Goal: Information Seeking & Learning: Check status

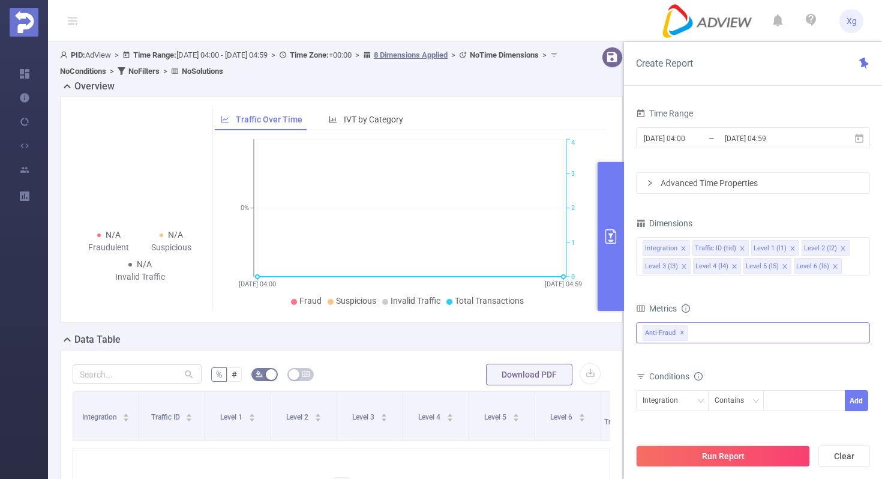
click at [713, 336] on div "Anti-Fraud ✕" at bounding box center [753, 332] width 234 height 21
click at [584, 292] on icon "[DATE] 04:00 [DATE] 04:59 0% 0 1 2 3 4" at bounding box center [410, 223] width 391 height 174
click at [860, 138] on icon at bounding box center [859, 138] width 11 height 11
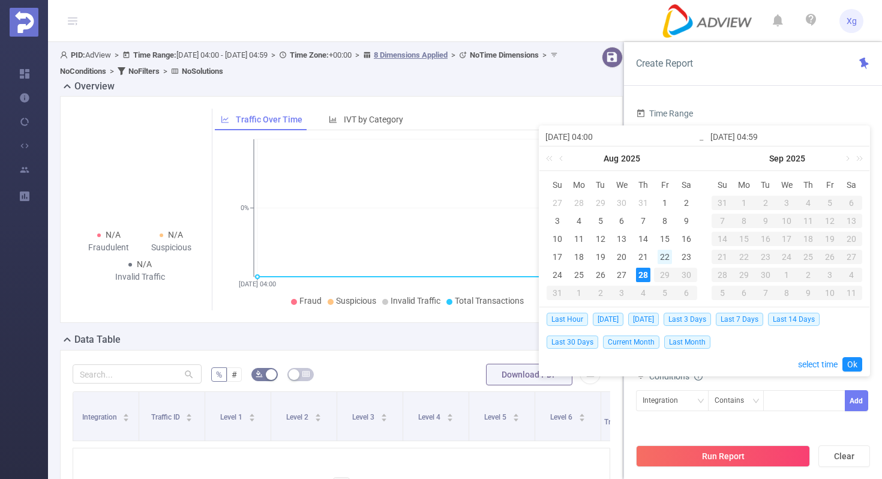
click at [659, 256] on div "22" at bounding box center [665, 257] width 14 height 14
click at [643, 277] on div "28" at bounding box center [643, 275] width 14 height 14
type input "[DATE] 04:00"
click at [852, 362] on link "Ok" at bounding box center [852, 364] width 20 height 14
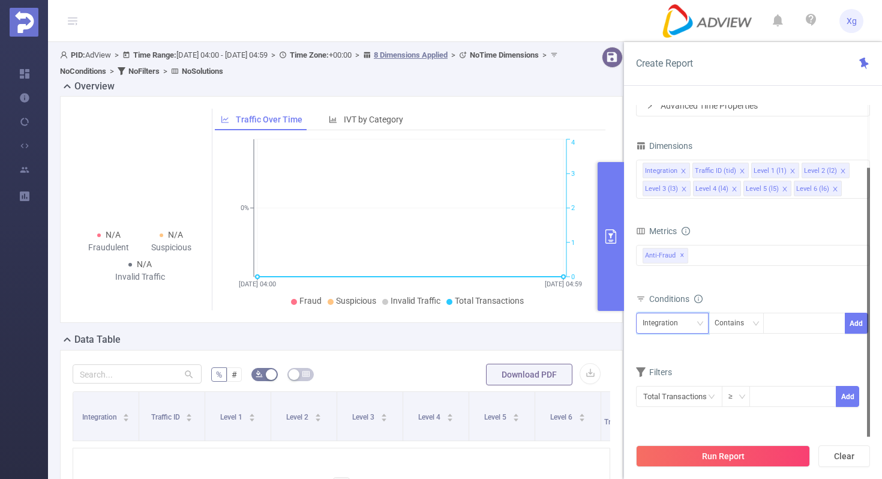
click at [686, 326] on div "Integration" at bounding box center [672, 323] width 59 height 20
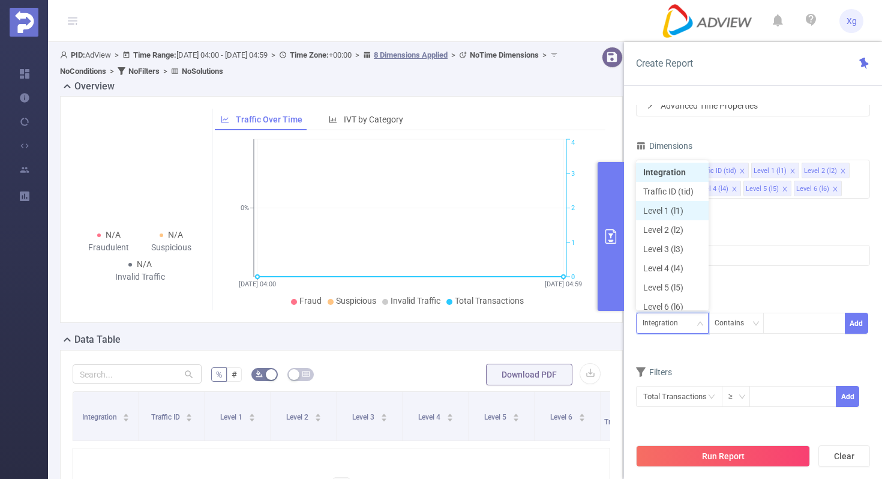
scroll to position [6, 0]
click at [685, 203] on li "Level 1 (l1)" at bounding box center [672, 204] width 73 height 19
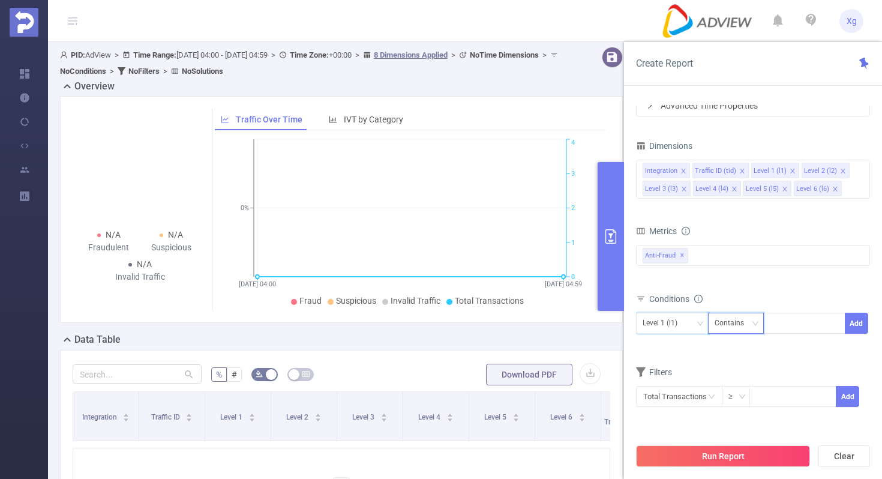
click at [737, 318] on div "Contains" at bounding box center [734, 323] width 38 height 20
click at [734, 368] on li "Is" at bounding box center [747, 367] width 80 height 19
click at [779, 317] on div at bounding box center [804, 323] width 69 height 20
paste input "SDK202502280204077oejz3xoamn67ul"
type input "SDK202502280204077oejz3xoamn67ul"
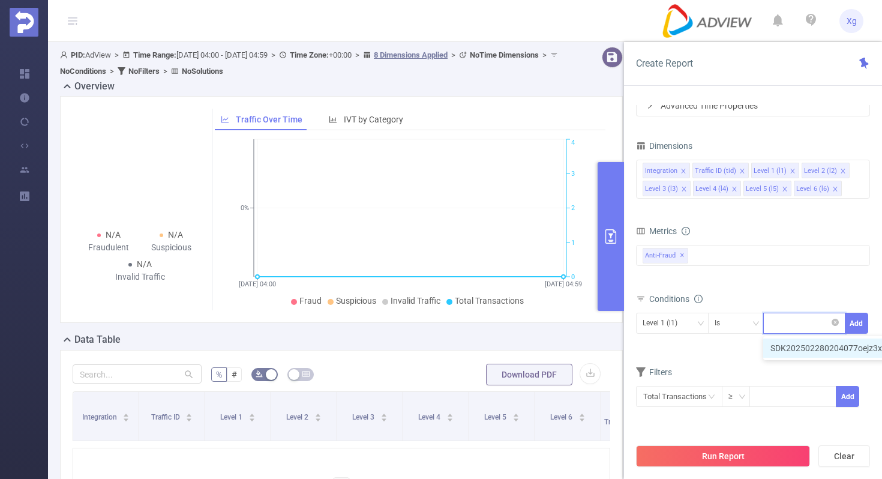
scroll to position [0, 0]
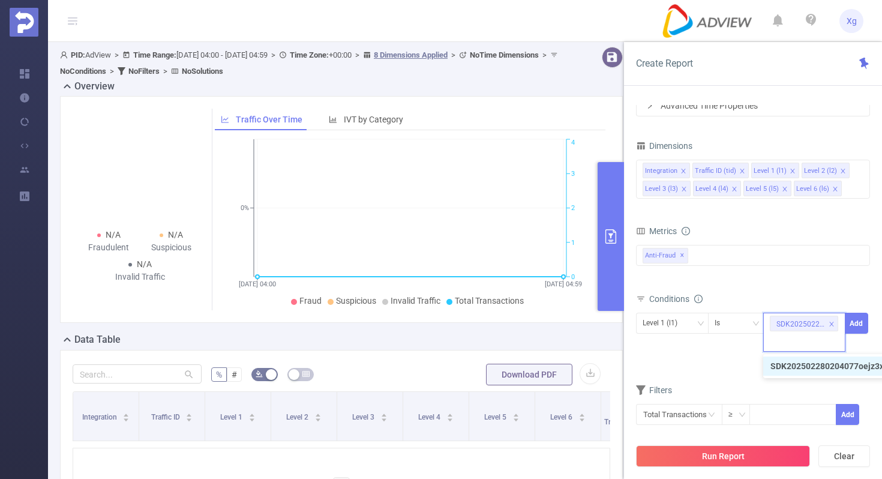
click at [839, 289] on div "Metrics Total General IVT Data Centers Disclosed Bots Known Crawlers Irregular …" at bounding box center [753, 256] width 234 height 67
click at [848, 325] on button "Add" at bounding box center [856, 323] width 23 height 21
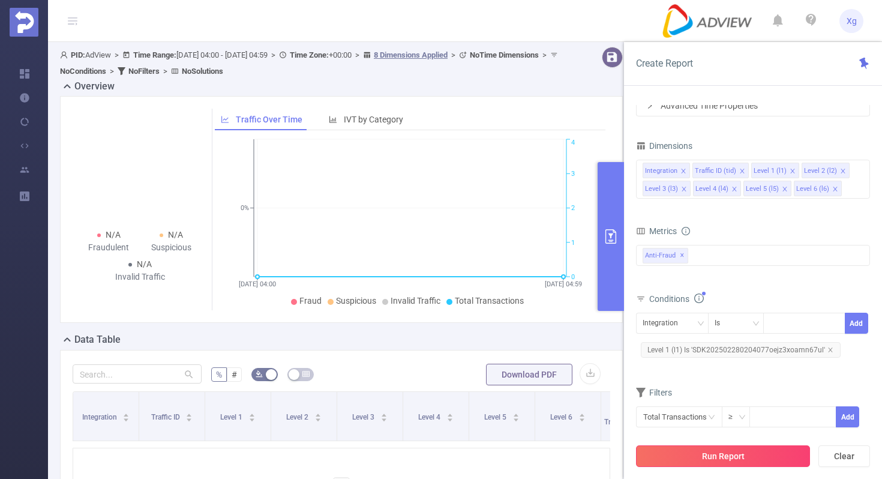
click at [698, 462] on button "Run Report" at bounding box center [723, 456] width 174 height 22
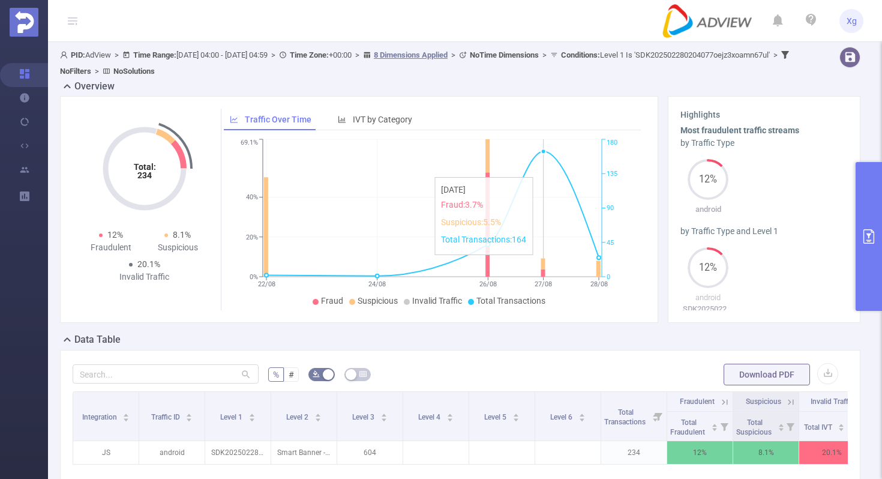
scroll to position [12, 0]
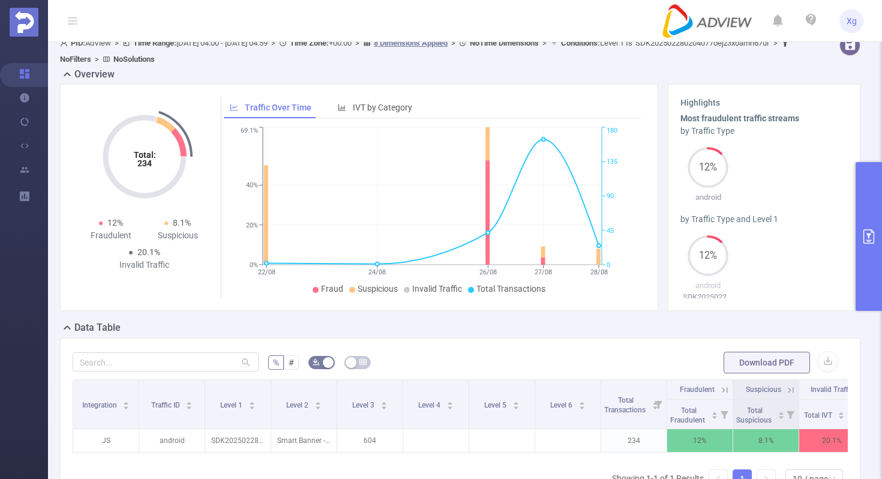
click at [860, 217] on button "primary" at bounding box center [868, 236] width 26 height 149
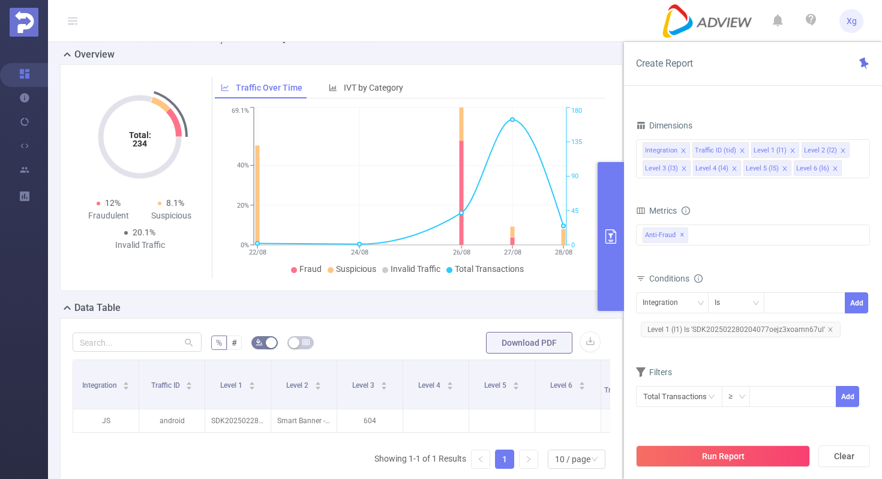
scroll to position [154, 0]
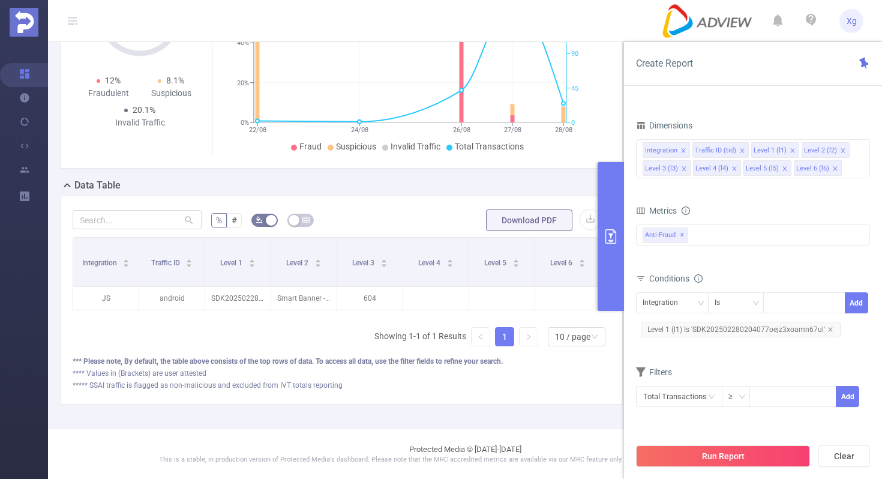
click at [468, 386] on div "***** SSAI traffic is flagged as non-malicious and excluded from IVT totals rep…" at bounding box center [342, 385] width 538 height 11
click at [608, 229] on icon "primary" at bounding box center [610, 236] width 11 height 14
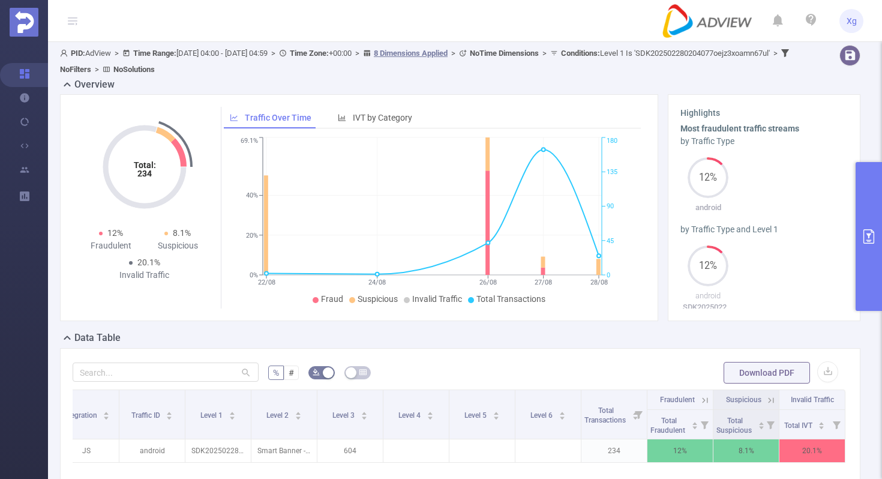
scroll to position [0, 0]
click at [869, 203] on button "primary" at bounding box center [868, 236] width 26 height 149
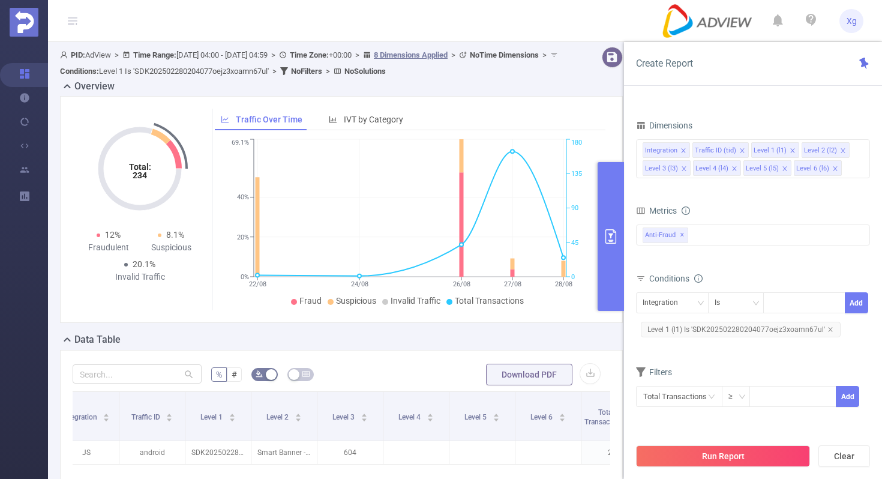
click at [706, 334] on span "Level 1 (l1) Is 'SDK202502280204077oejz3xoamn67ul'" at bounding box center [741, 330] width 200 height 16
click at [837, 304] on icon "icon: close-circle" at bounding box center [834, 304] width 7 height 7
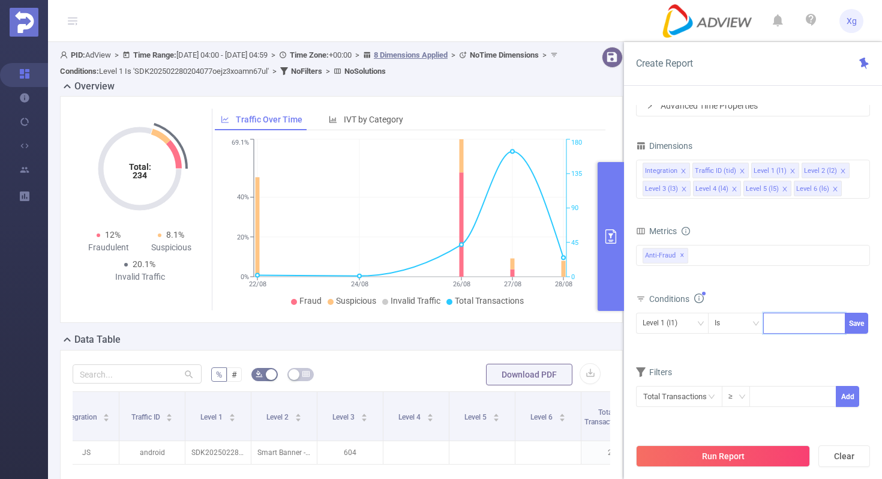
click at [782, 320] on div at bounding box center [804, 323] width 69 height 20
paste input "SDK20251311010619msawiw0sm5q6e9a"
type input "SDK20251311010619msawiw0sm5q6e9a"
click at [857, 323] on button "Save" at bounding box center [856, 323] width 23 height 21
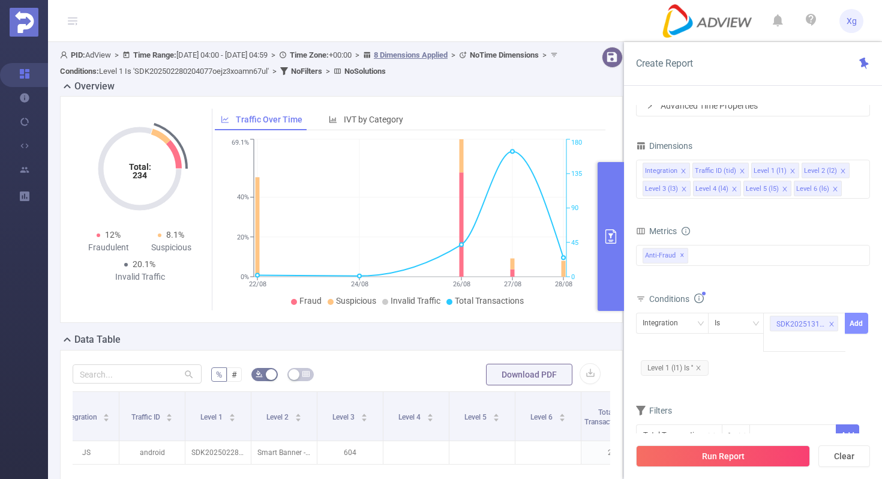
scroll to position [0, 0]
click at [700, 367] on icon "icon: close" at bounding box center [698, 368] width 6 height 6
click at [695, 331] on div "Integration" at bounding box center [672, 323] width 59 height 20
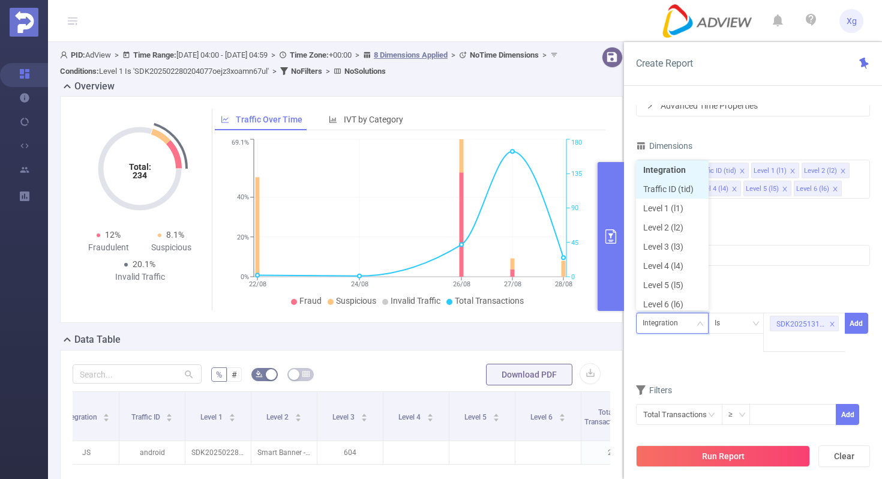
scroll to position [6, 0]
click at [673, 204] on li "Level 1 (l1)" at bounding box center [672, 204] width 73 height 19
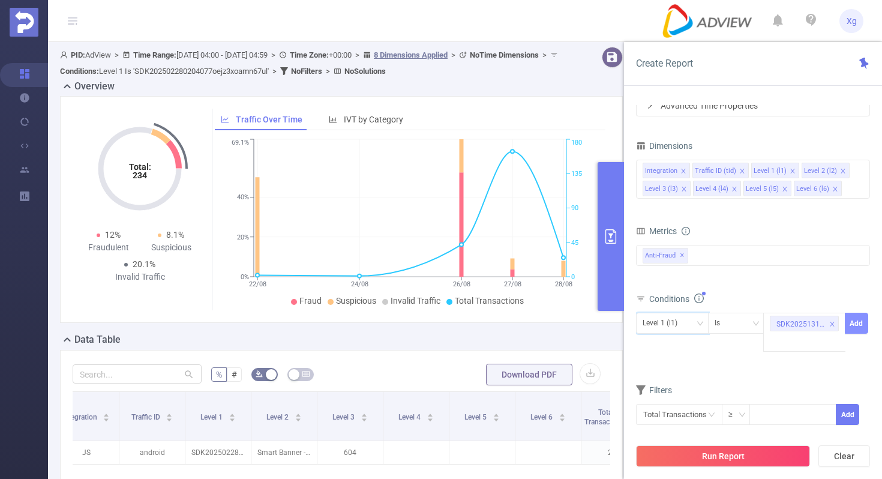
click at [861, 319] on button "Add" at bounding box center [856, 323] width 23 height 21
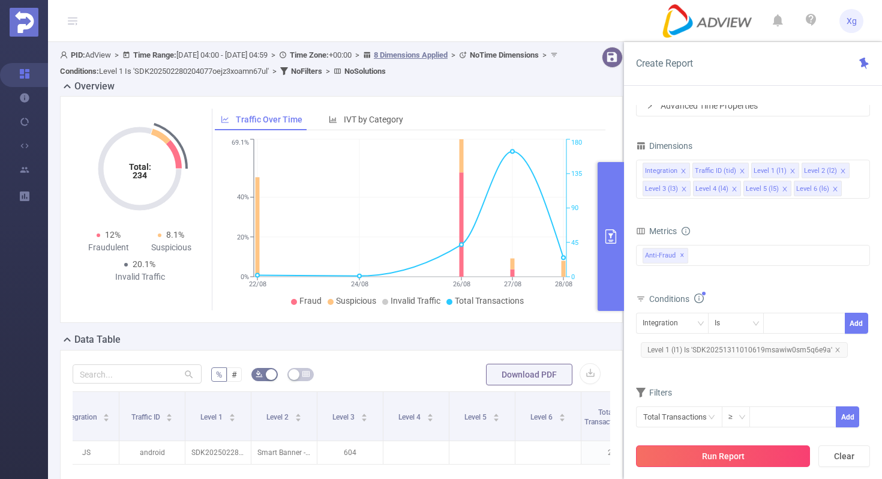
click at [695, 457] on button "Run Report" at bounding box center [723, 456] width 174 height 22
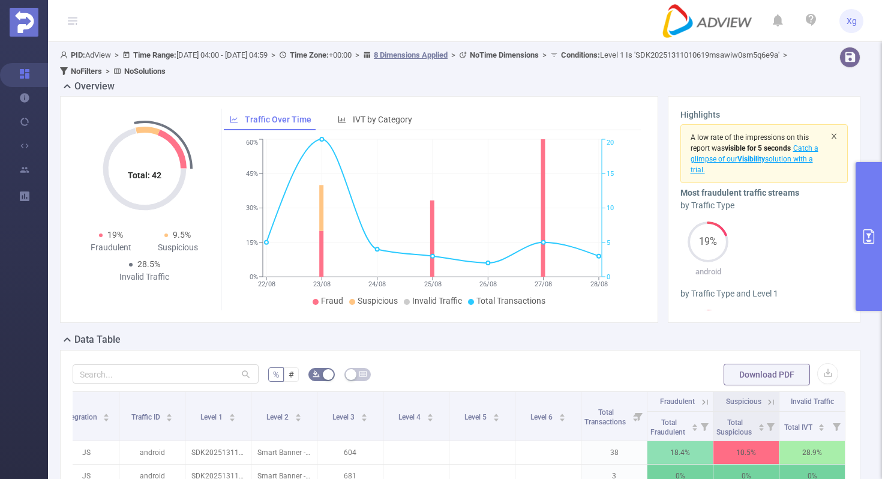
click at [834, 134] on icon "icon: close" at bounding box center [833, 136] width 7 height 7
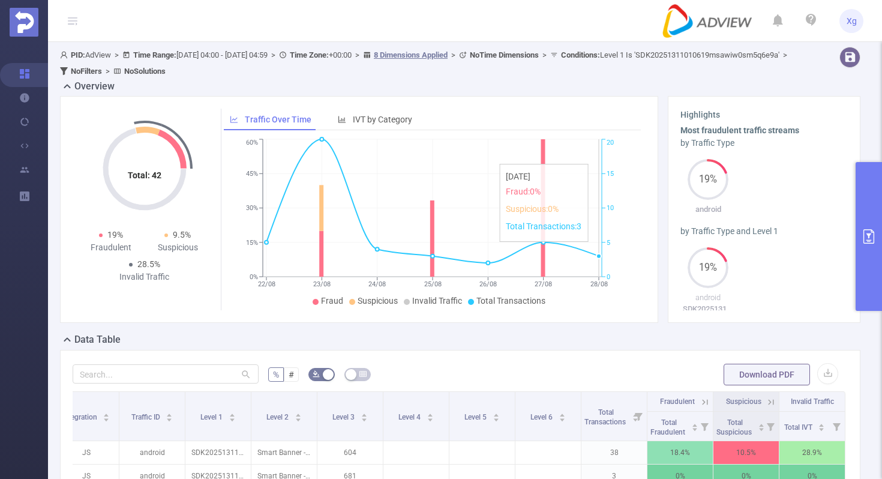
scroll to position [201, 0]
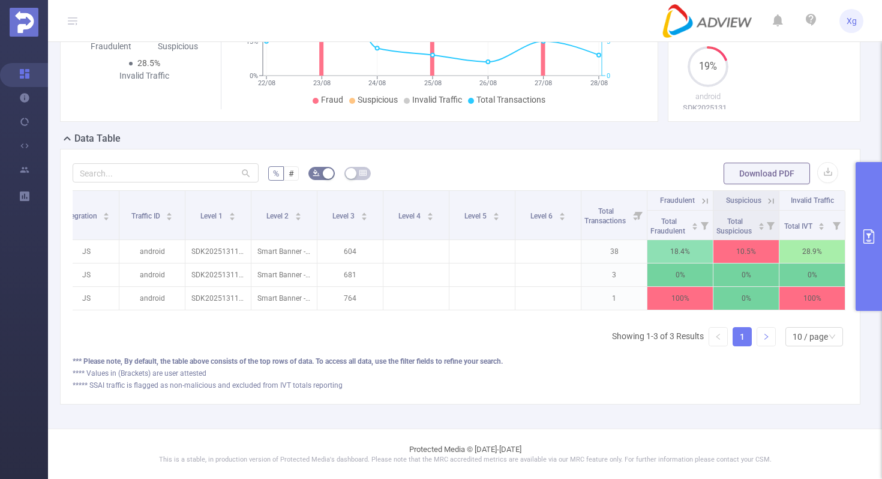
click at [768, 334] on icon "icon: right" at bounding box center [765, 336] width 7 height 7
click at [740, 336] on link "1" at bounding box center [742, 337] width 18 height 18
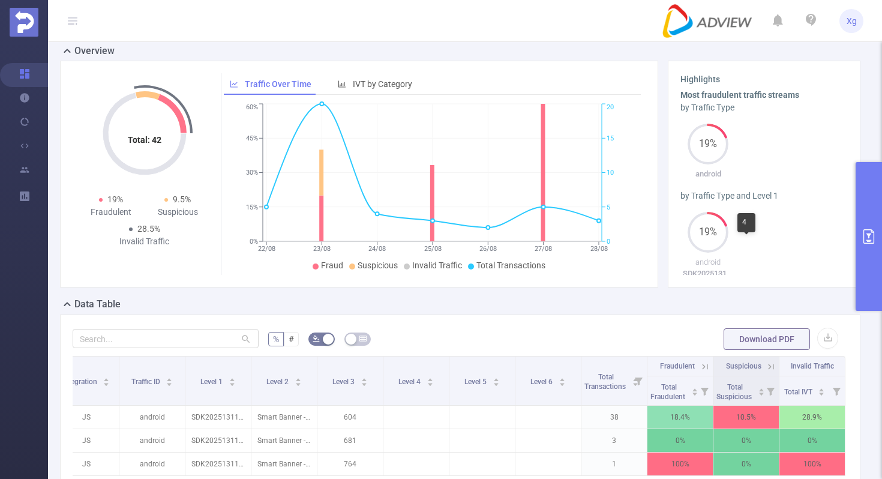
scroll to position [0, 0]
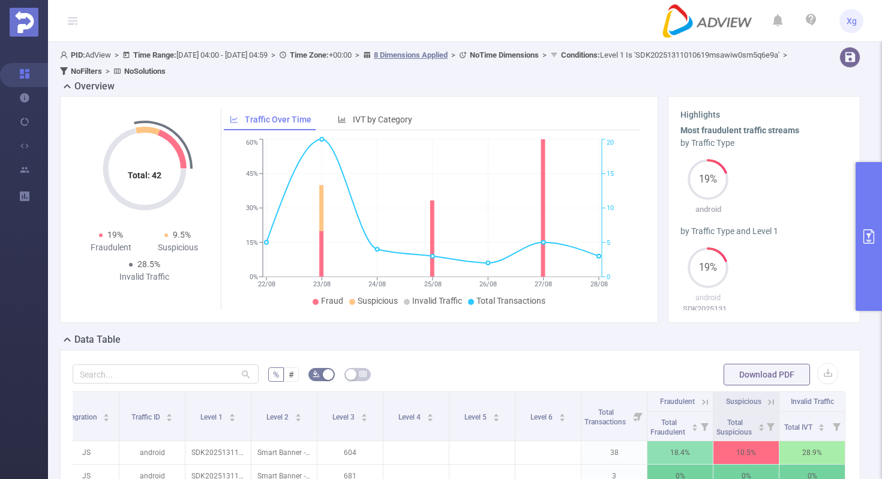
click at [859, 213] on button "primary" at bounding box center [868, 236] width 26 height 149
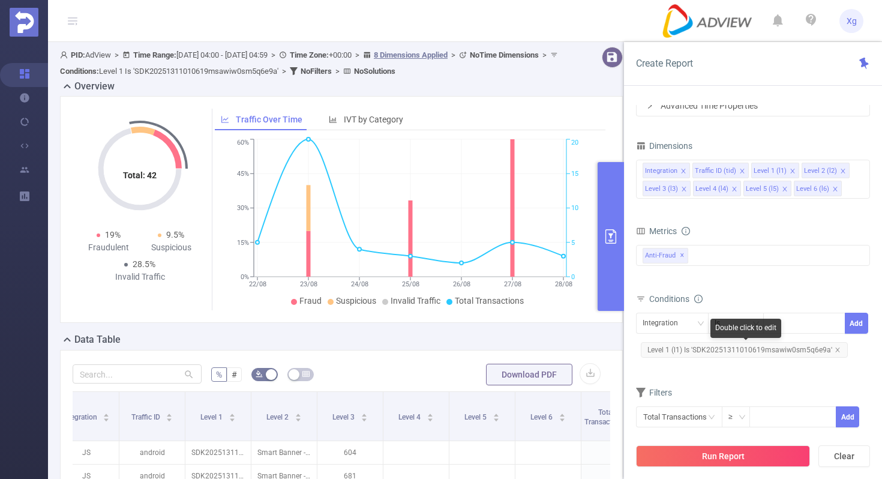
click at [706, 351] on span "Level 1 (l1) Is 'SDK20251311010619msawiw0sm5q6e9a'" at bounding box center [744, 350] width 207 height 16
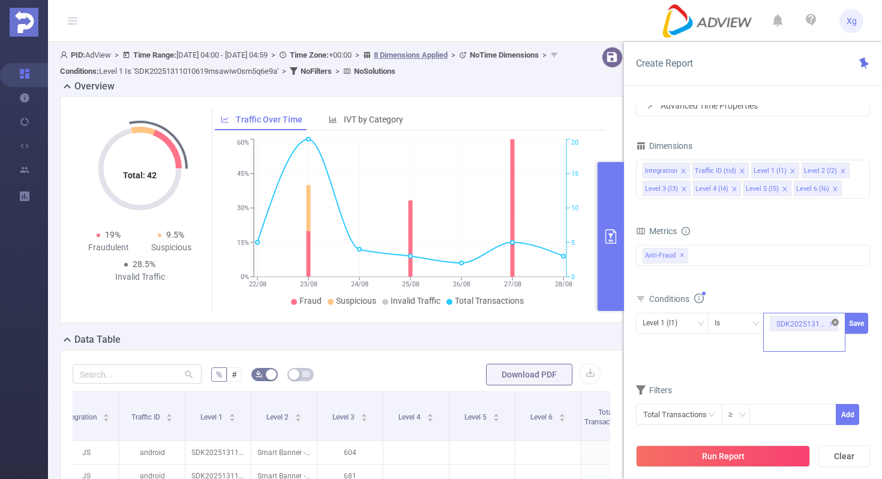
click at [836, 319] on icon "icon: close-circle" at bounding box center [834, 322] width 7 height 7
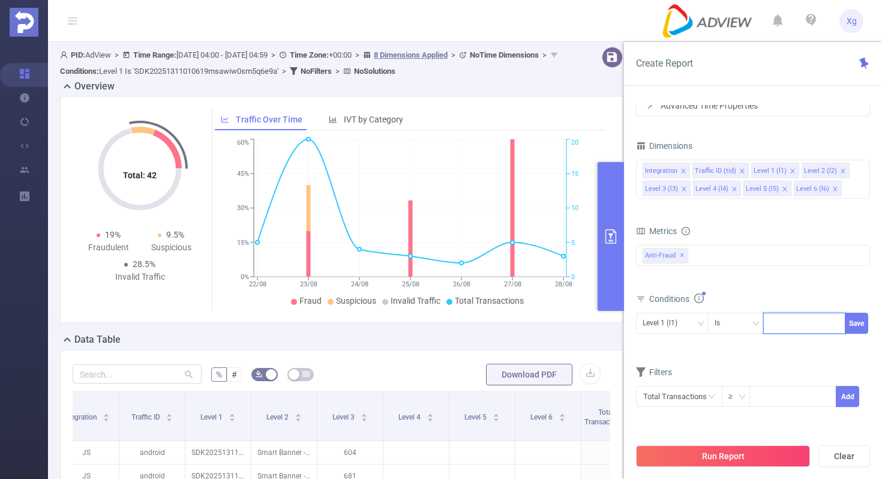
paste input "SDK20251228120443q6ag7ht7elybd4t"
type input "SDK20251228120443q6ag7ht7elybd4t"
click at [857, 318] on button "Save" at bounding box center [856, 323] width 23 height 21
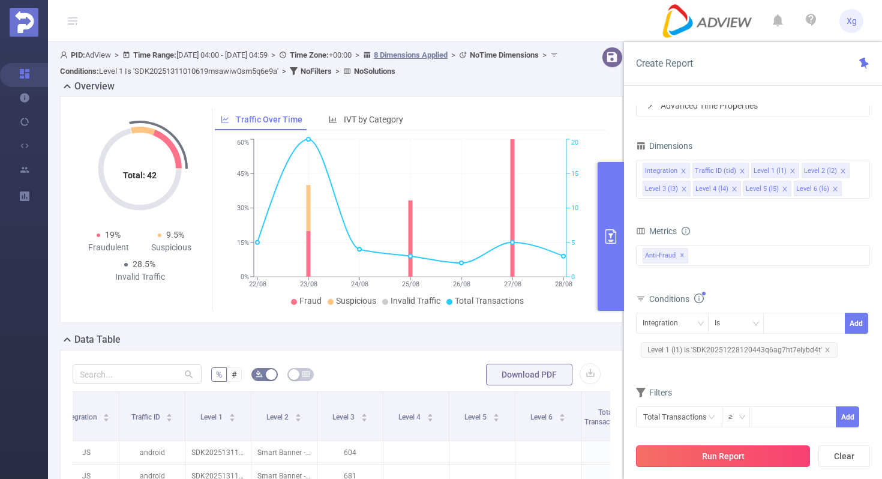
click at [707, 459] on button "Run Report" at bounding box center [723, 456] width 174 height 22
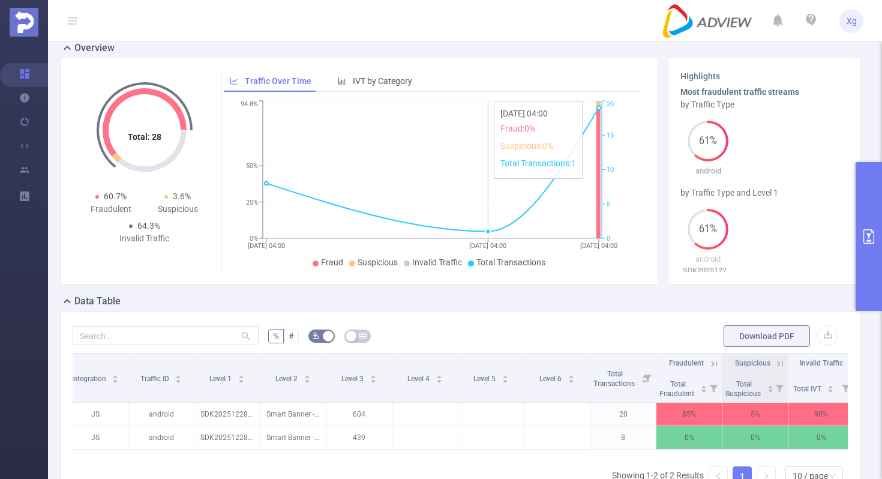
scroll to position [136, 0]
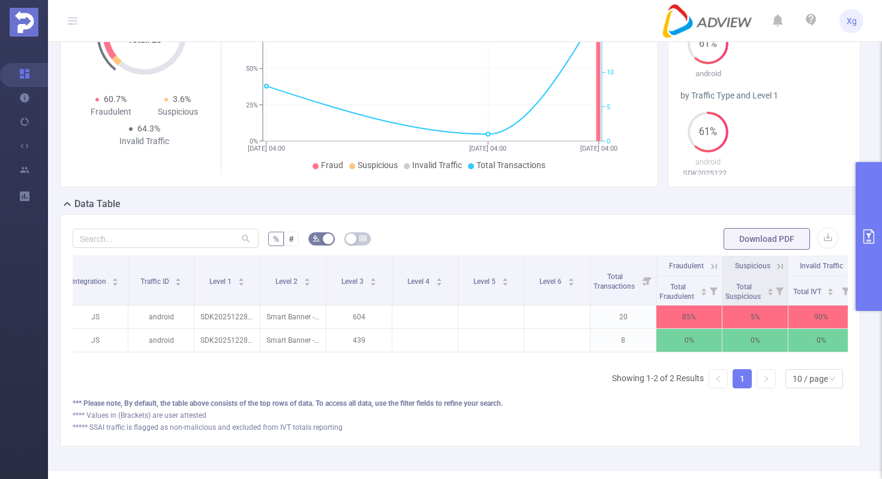
click at [859, 191] on button "primary" at bounding box center [868, 236] width 26 height 149
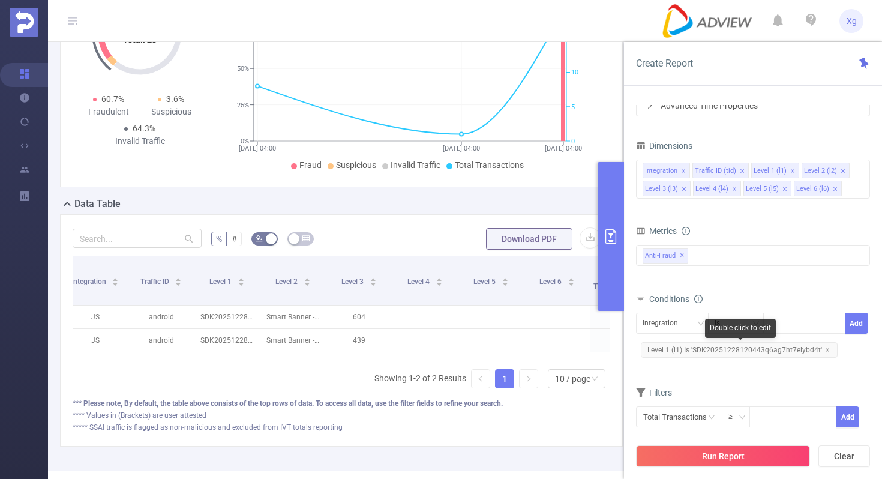
click at [714, 354] on span "Level 1 (l1) Is 'SDK20251228120443q6ag7ht7elybd4t'" at bounding box center [739, 350] width 197 height 16
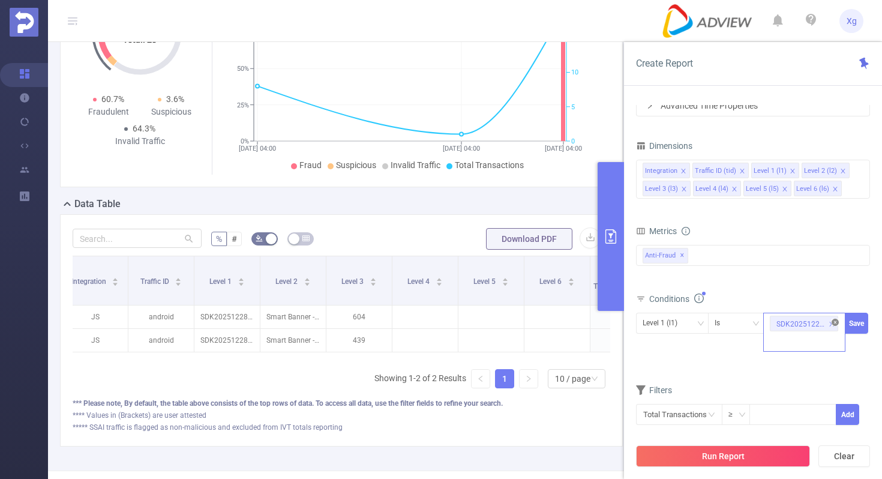
click at [836, 325] on icon "icon: close-circle" at bounding box center [834, 322] width 7 height 7
click at [836, 325] on div "SDK20251228120443q6ag7ht7elybd4t" at bounding box center [804, 323] width 69 height 20
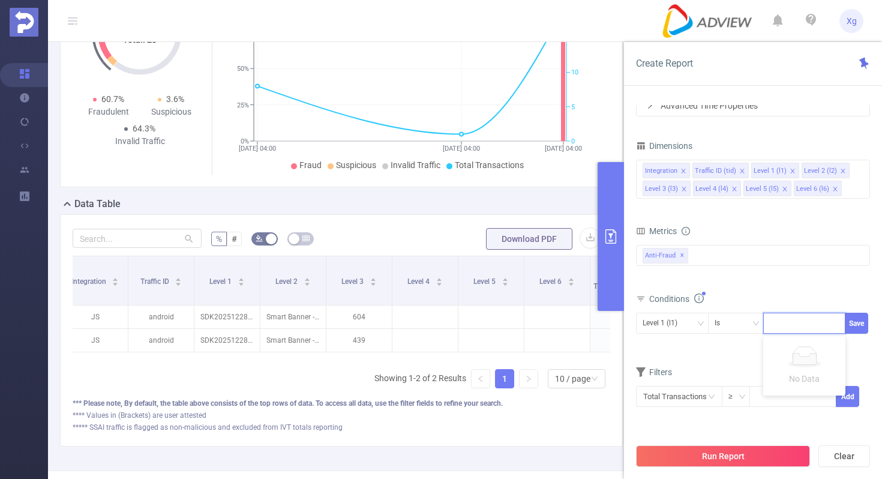
paste input "SDK20251128110430os7rkf5zncgpv16"
type input "SDK20251128110430os7rkf5zncgpv16"
click at [860, 327] on button "Save" at bounding box center [856, 323] width 23 height 21
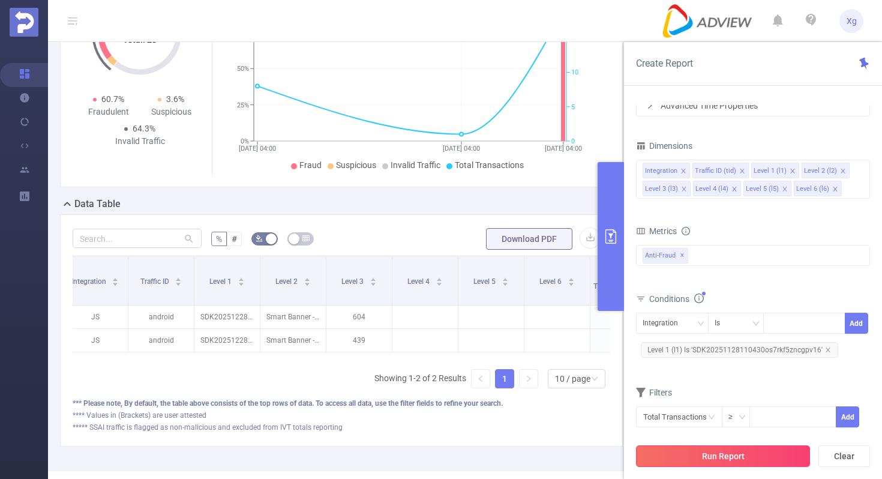
click at [707, 451] on button "Run Report" at bounding box center [723, 456] width 174 height 22
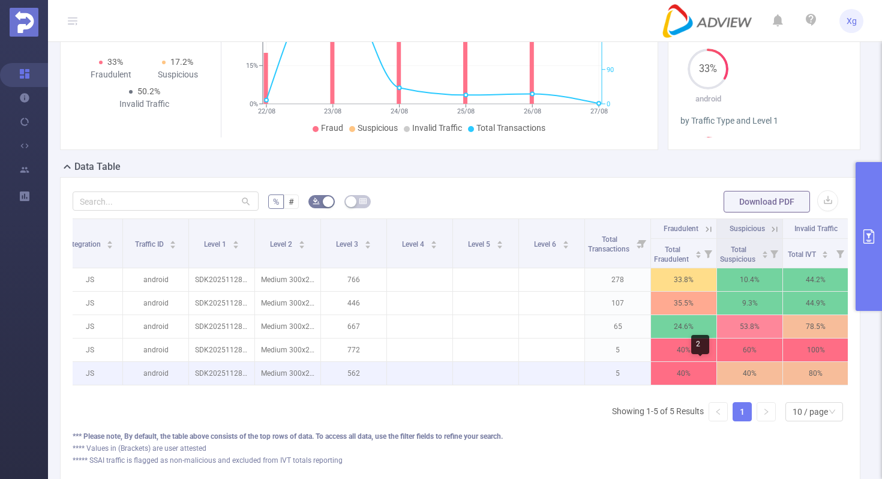
scroll to position [0, 17]
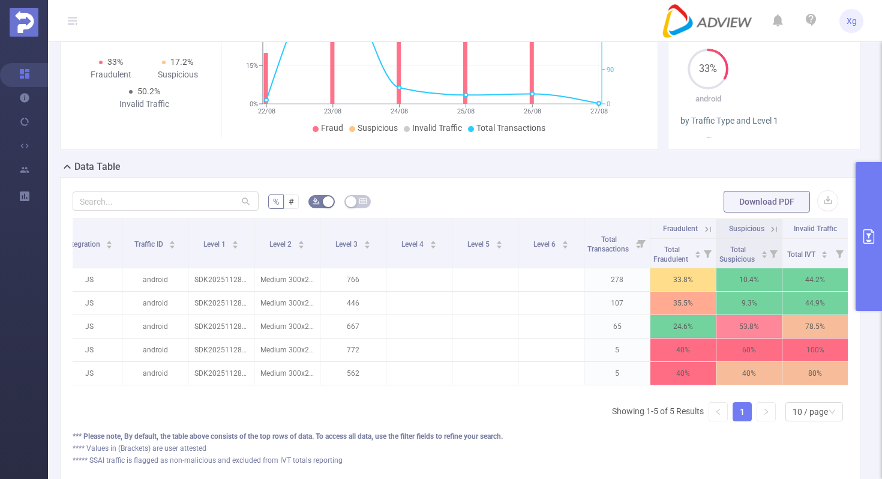
click at [772, 422] on div "Integration Traffic ID Level 1 Level 2 Level 3 Level 4 Level 5 Level 6 Total Tr…" at bounding box center [460, 324] width 775 height 212
click at [770, 416] on link at bounding box center [766, 412] width 18 height 18
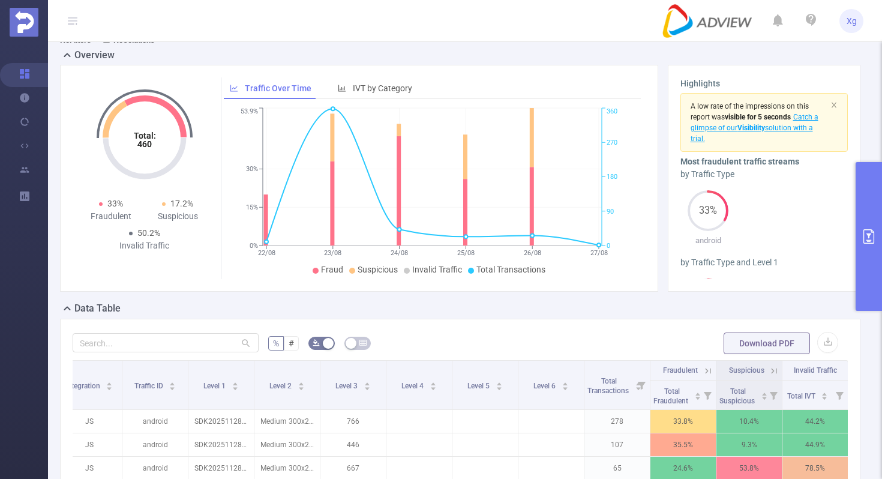
scroll to position [31, 0]
click at [868, 203] on button "primary" at bounding box center [868, 236] width 26 height 149
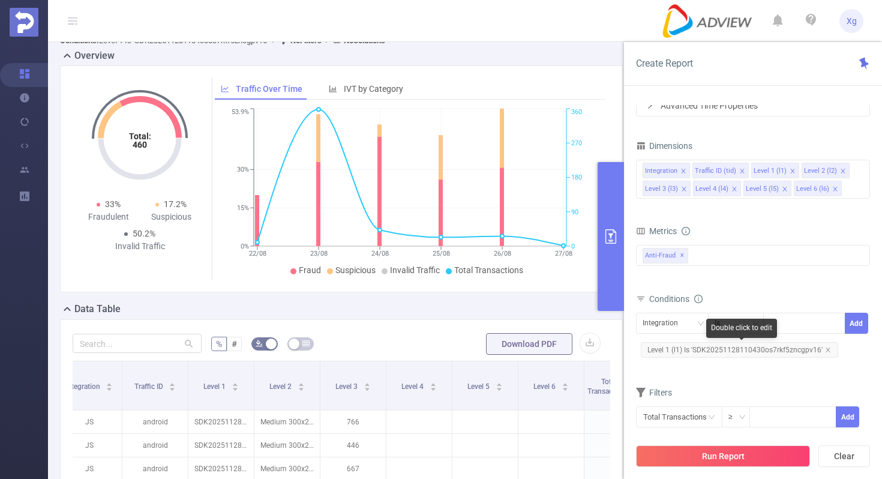
click at [724, 347] on span "Level 1 (l1) Is 'SDK20251128110430os7rkf5zncgpv16'" at bounding box center [739, 350] width 197 height 16
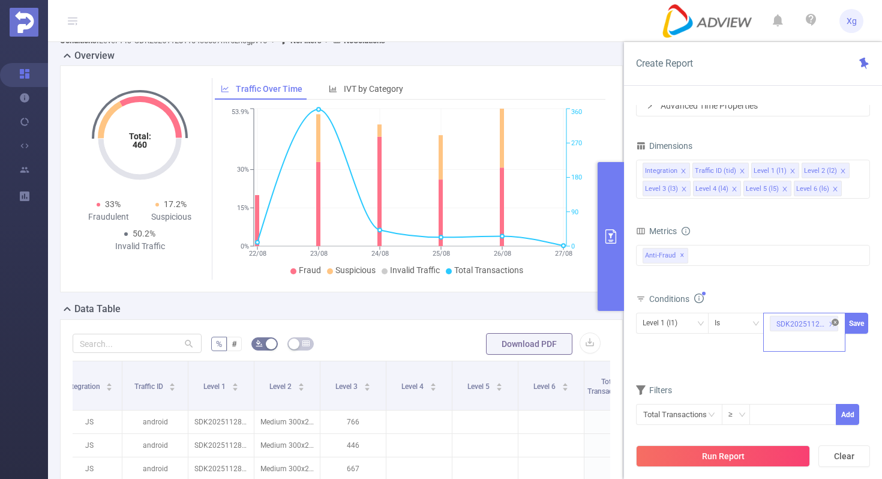
click at [833, 322] on icon "icon: close-circle" at bounding box center [834, 322] width 7 height 7
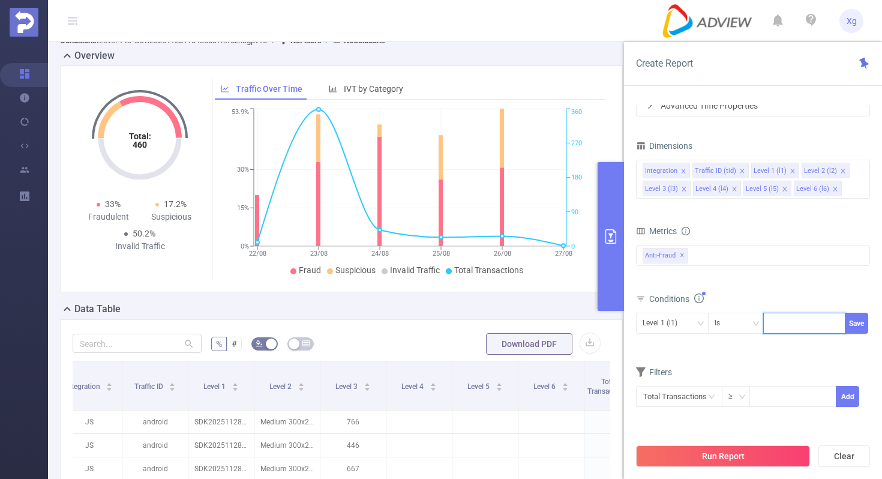
paste input "SDK20250228020459flx0rcxjctsxqgz"
type input "SDK20250228020459flx0rcxjctsxqgz"
click at [859, 316] on button "Save" at bounding box center [856, 323] width 23 height 21
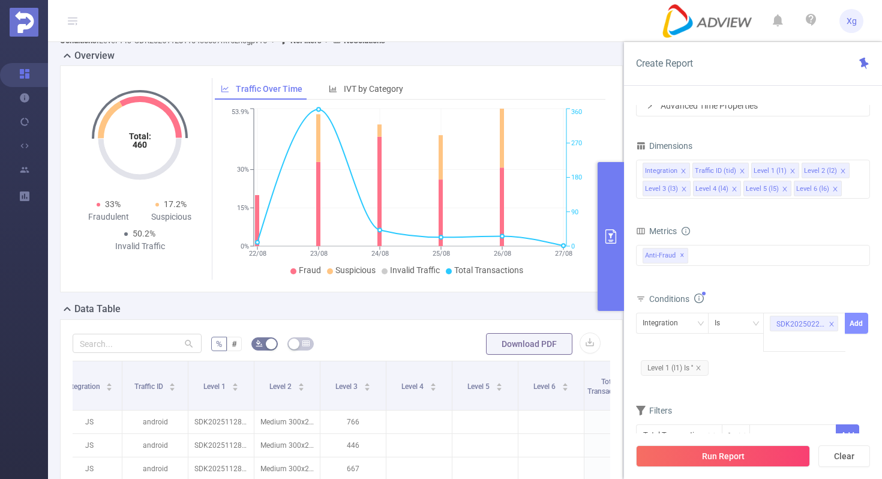
scroll to position [0, 0]
click at [698, 367] on icon "icon: close" at bounding box center [698, 368] width 6 height 6
click at [697, 322] on icon "icon: down" at bounding box center [700, 323] width 7 height 7
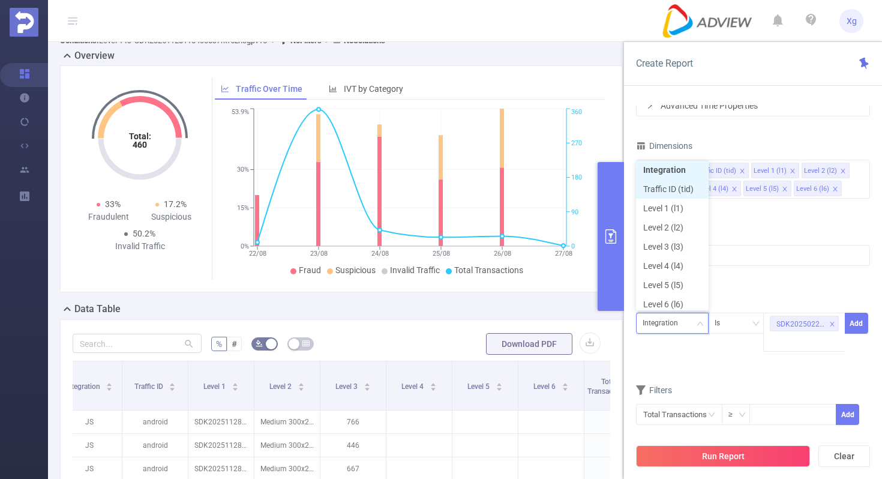
scroll to position [6, 0]
click at [676, 205] on li "Level 1 (l1)" at bounding box center [672, 204] width 73 height 19
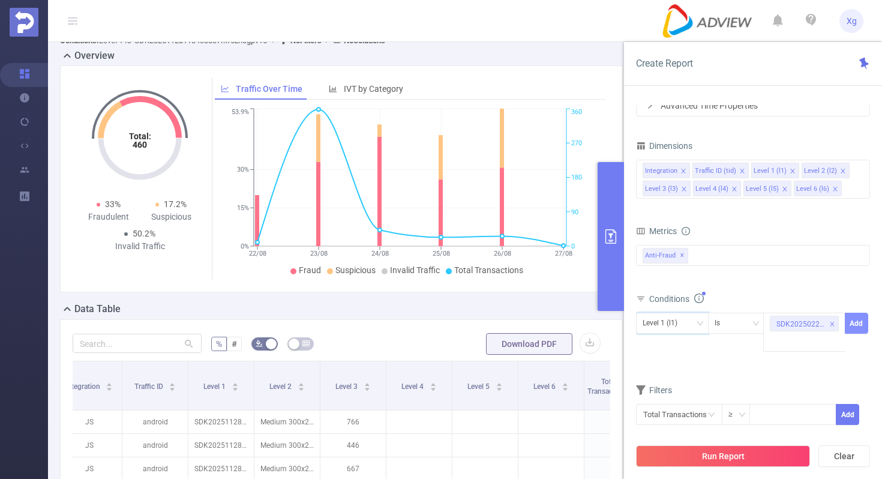
click at [855, 313] on button "Add" at bounding box center [856, 323] width 23 height 21
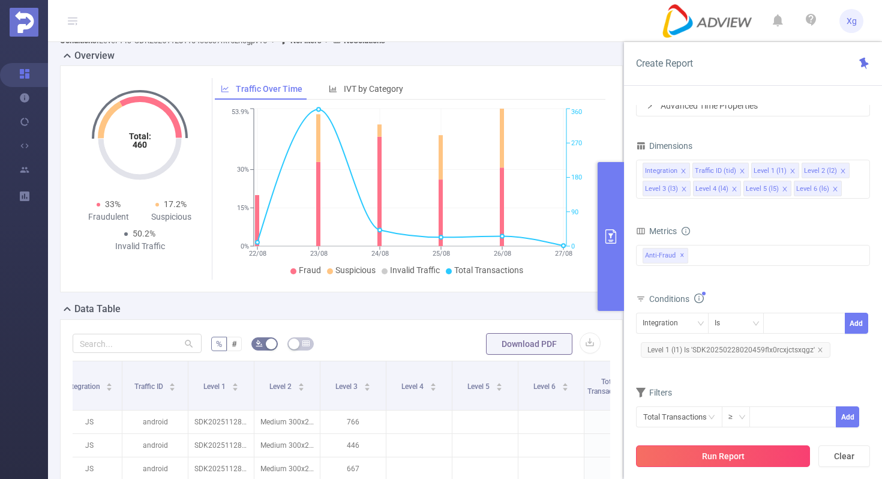
click at [722, 455] on button "Run Report" at bounding box center [723, 456] width 174 height 22
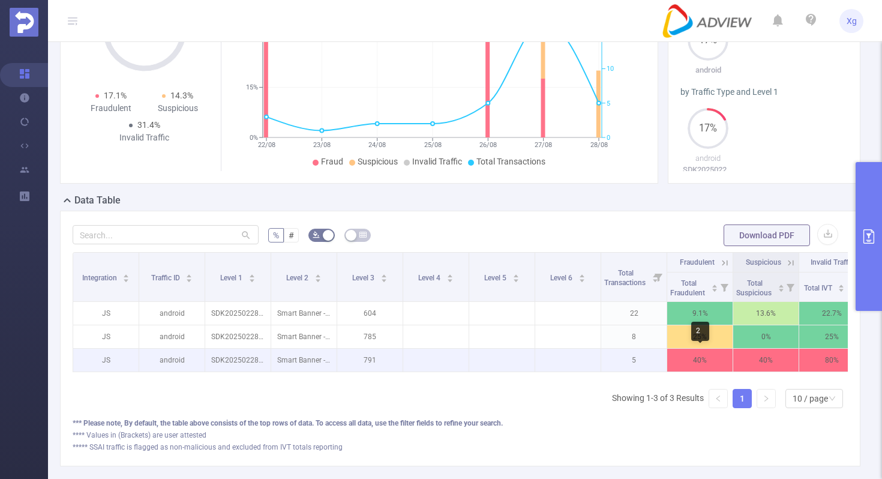
scroll to position [0, 20]
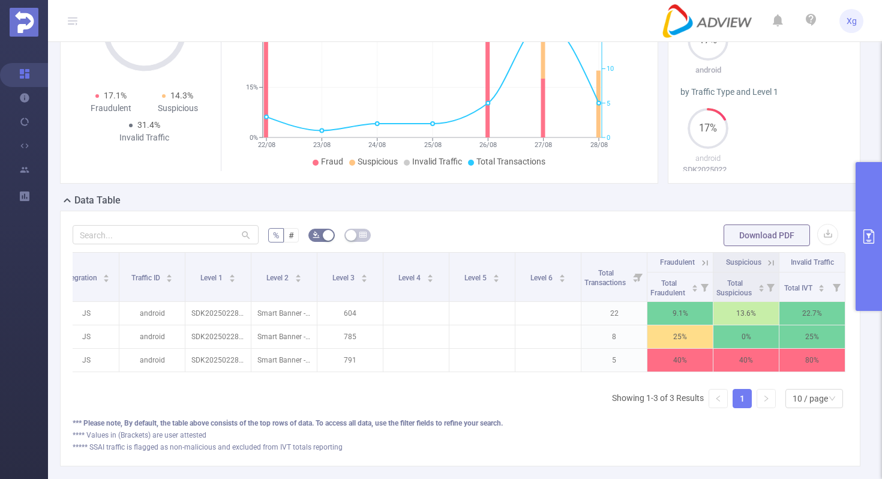
click at [876, 193] on button "primary" at bounding box center [868, 236] width 26 height 149
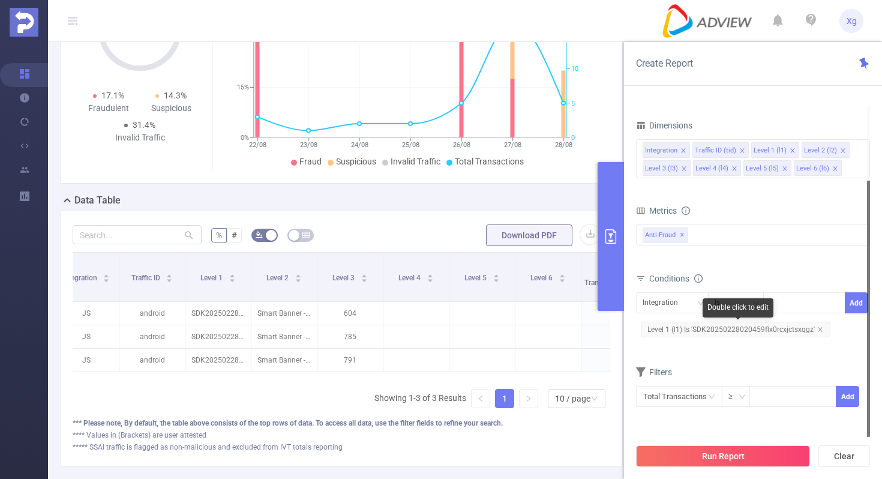
click at [719, 324] on span "Level 1 (l1) Is 'SDK20250228020459flx0rcxjctsxqgz'" at bounding box center [736, 330] width 190 height 16
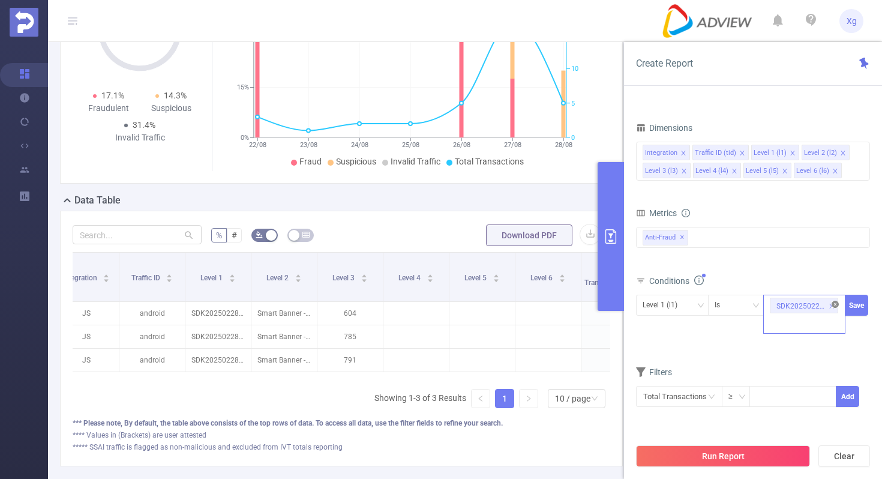
click at [837, 301] on icon "icon: close-circle" at bounding box center [834, 304] width 7 height 7
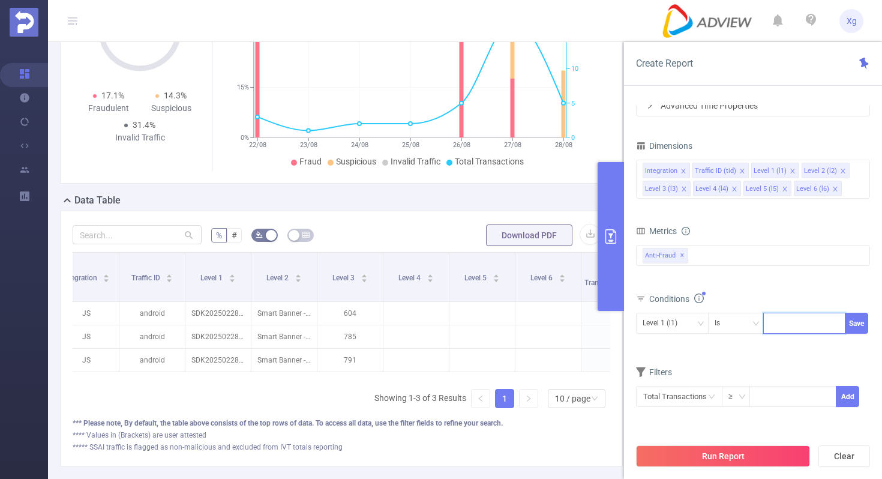
paste input "SDK20250228020459flx0rcxjctsxqgz"
type input "SDK20250228020459flx0rcxjctsxqgz"
click at [858, 320] on button "Save" at bounding box center [856, 323] width 23 height 21
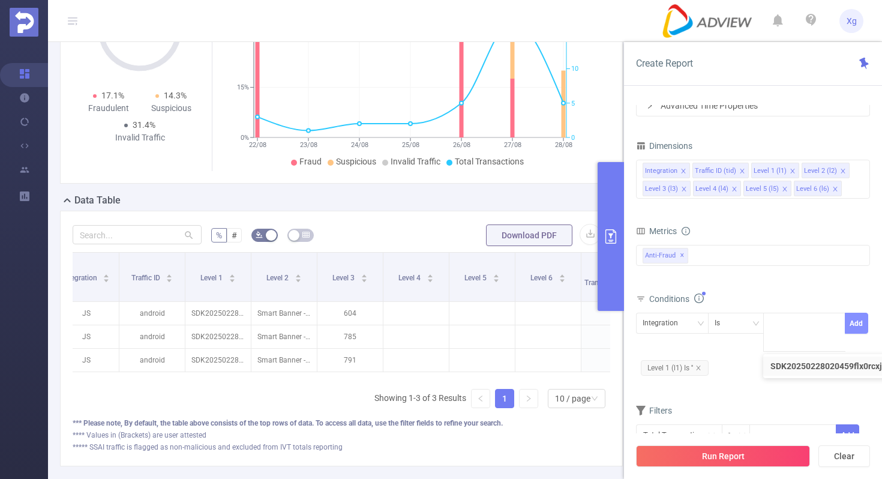
scroll to position [0, 0]
click at [701, 366] on icon "icon: close" at bounding box center [698, 368] width 6 height 6
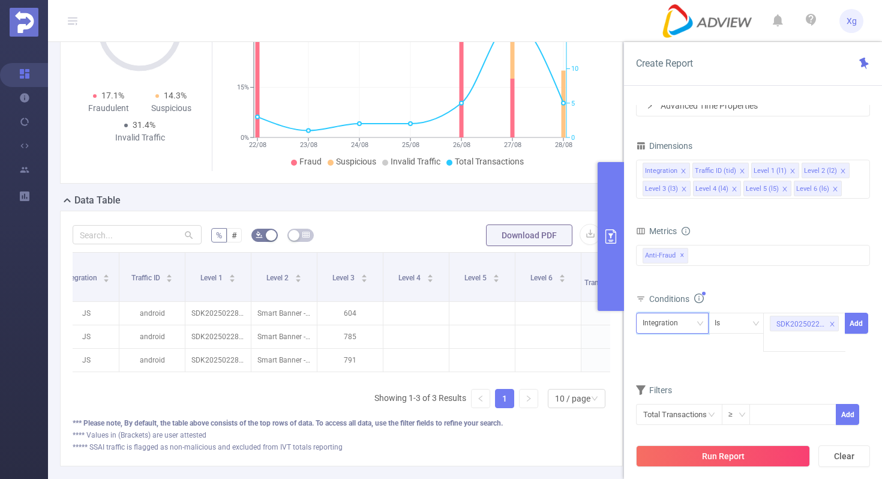
click at [697, 322] on icon "icon: down" at bounding box center [700, 323] width 7 height 7
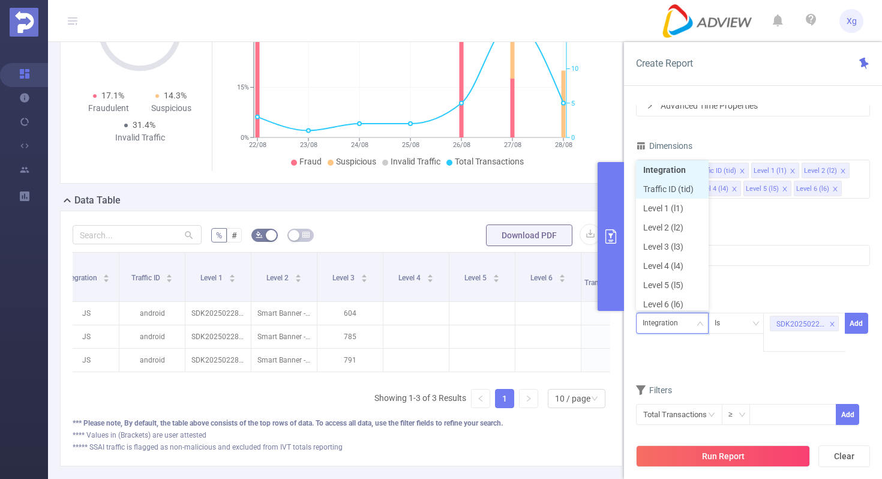
scroll to position [6, 0]
click at [679, 199] on li "Level 1 (l1)" at bounding box center [672, 204] width 73 height 19
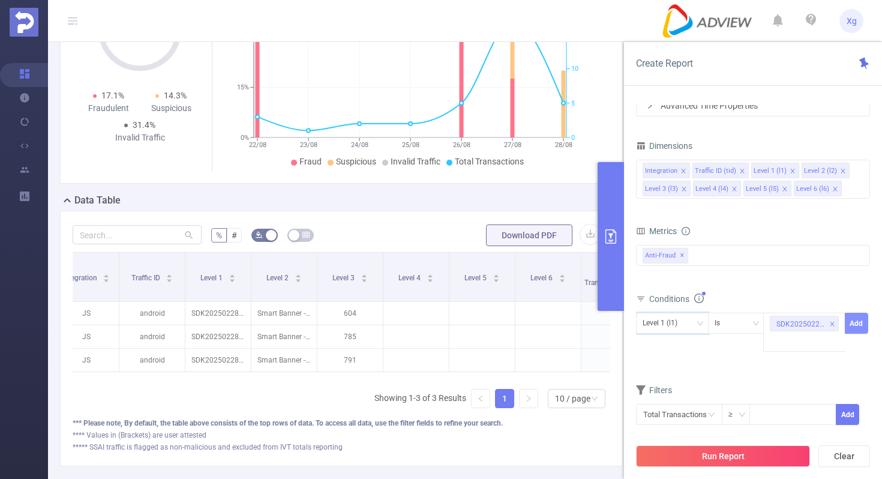
click at [861, 317] on button "Add" at bounding box center [856, 323] width 23 height 21
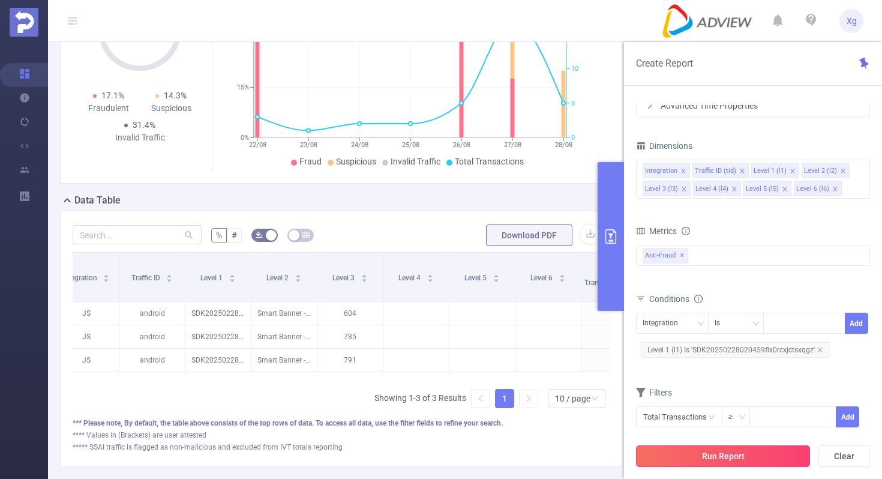
click at [712, 450] on button "Run Report" at bounding box center [723, 456] width 174 height 22
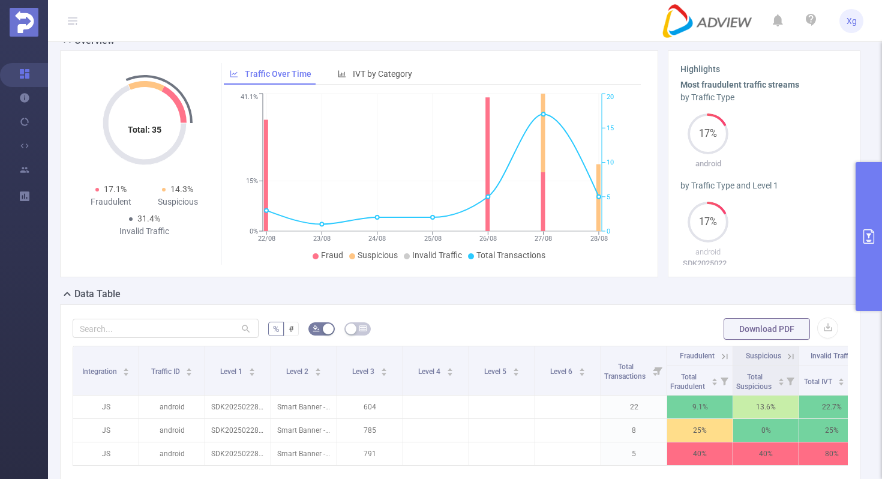
scroll to position [40, 0]
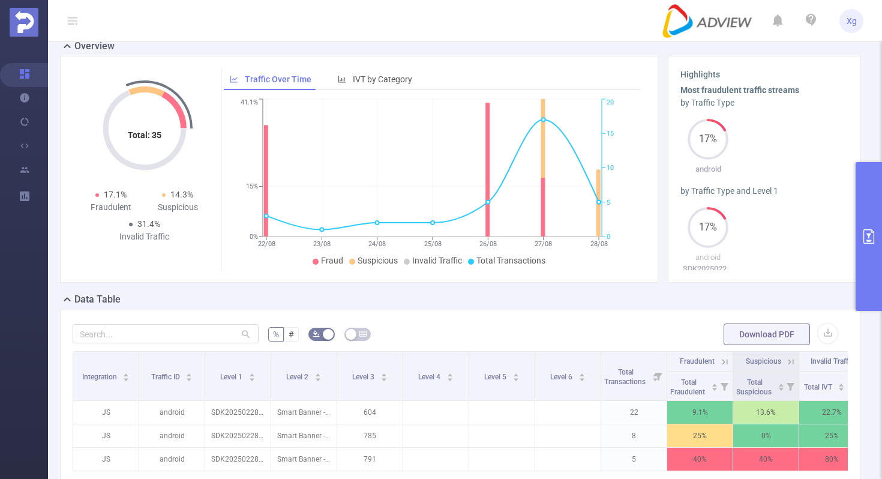
click at [881, 221] on button "primary" at bounding box center [868, 236] width 26 height 149
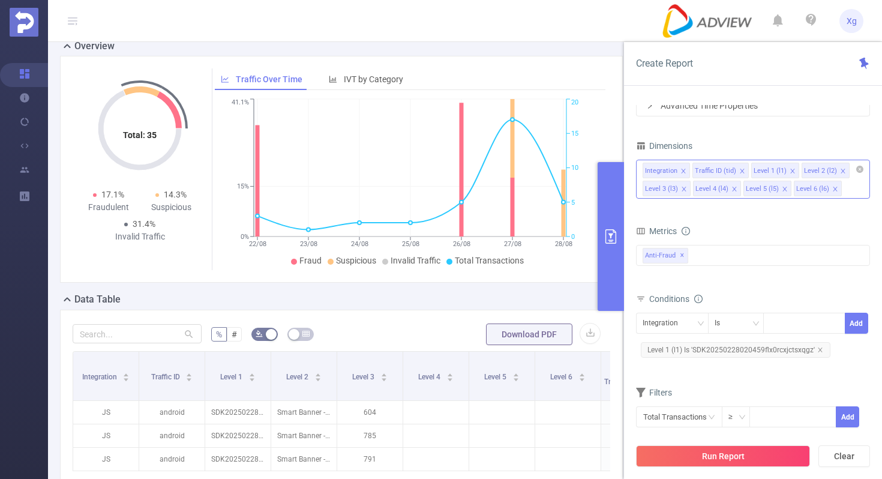
click at [684, 169] on icon "icon: close" at bounding box center [683, 171] width 4 height 4
click at [689, 170] on icon "icon: close" at bounding box center [692, 171] width 6 height 6
click at [710, 212] on form "Dimensions Level 1 (l1) Level 2 (l2) Level 3 (l3) Level 4 (l4) Level 5 (l5) Lev…" at bounding box center [753, 289] width 234 height 305
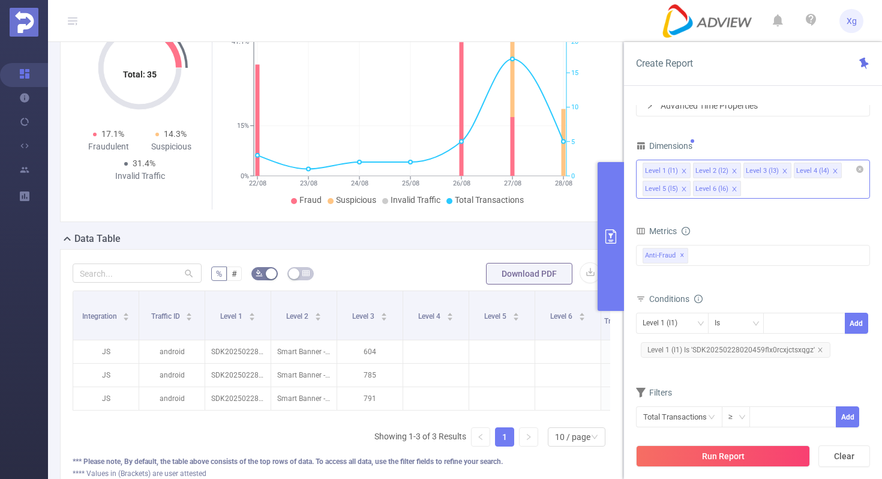
scroll to position [115, 0]
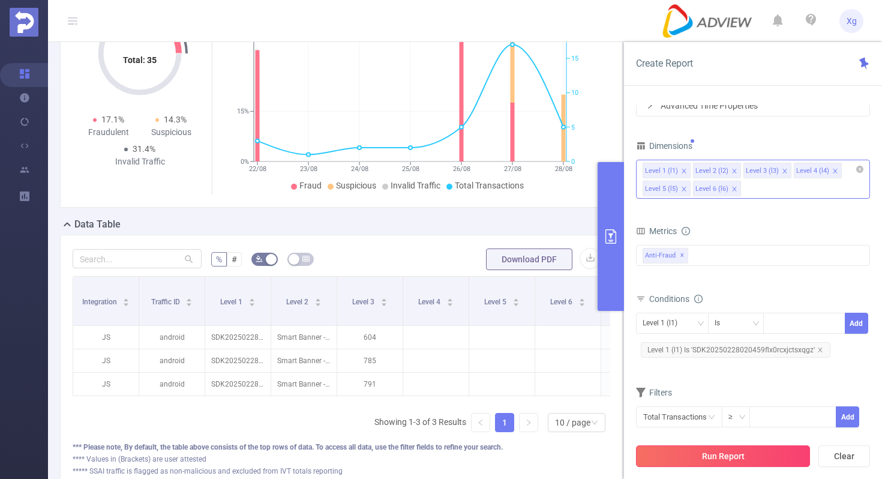
click at [694, 457] on button "Run Report" at bounding box center [723, 456] width 174 height 22
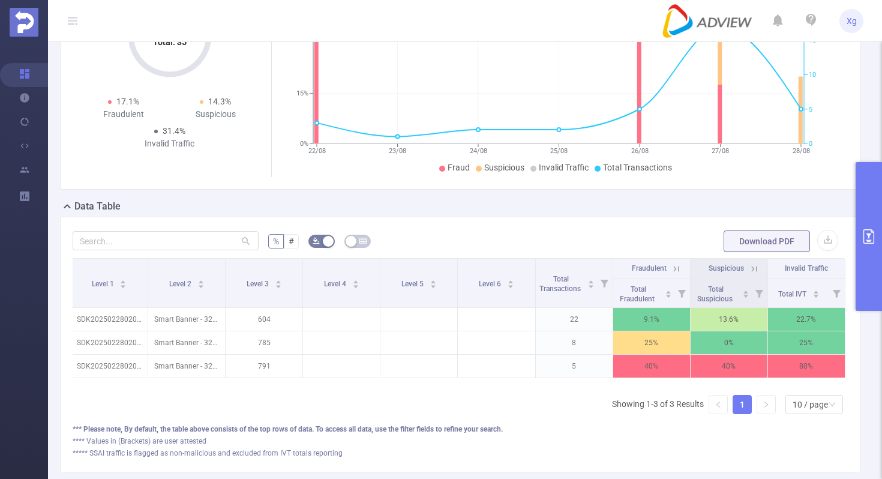
scroll to position [201, 0]
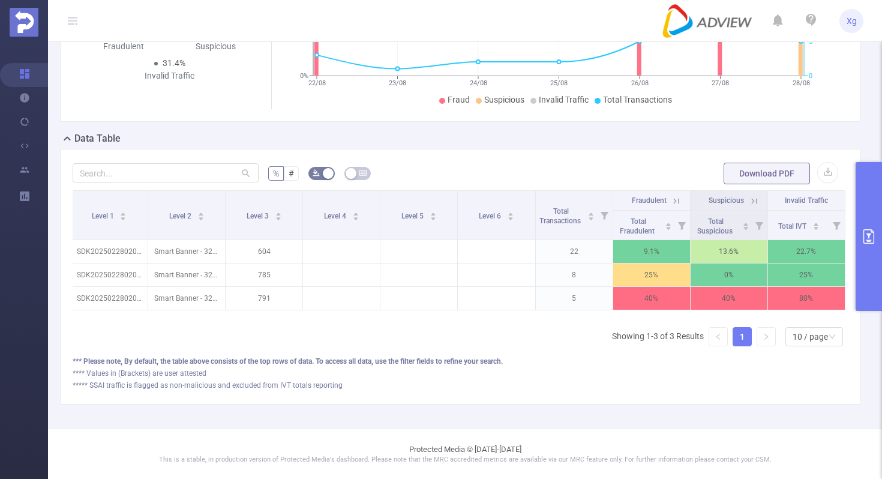
click at [874, 247] on button "primary" at bounding box center [868, 236] width 26 height 149
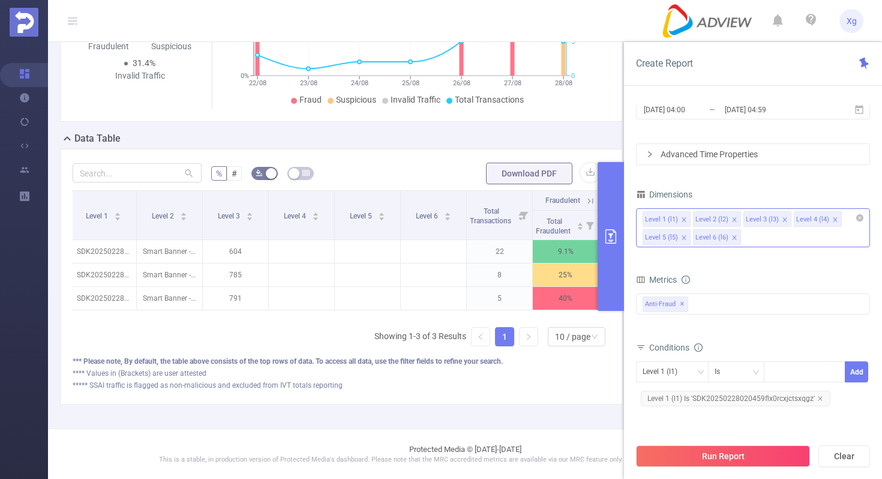
click at [683, 399] on span "Level 1 (l1) Is 'SDK20250228020459flx0rcxjctsxqgz'" at bounding box center [736, 399] width 190 height 16
click at [834, 369] on icon "icon: close-circle" at bounding box center [834, 370] width 7 height 7
paste input "SDK20251027100435vyzhhp4y0s4ol2m"
type input "SDK20251027100435vyzhhp4y0s4ol2m"
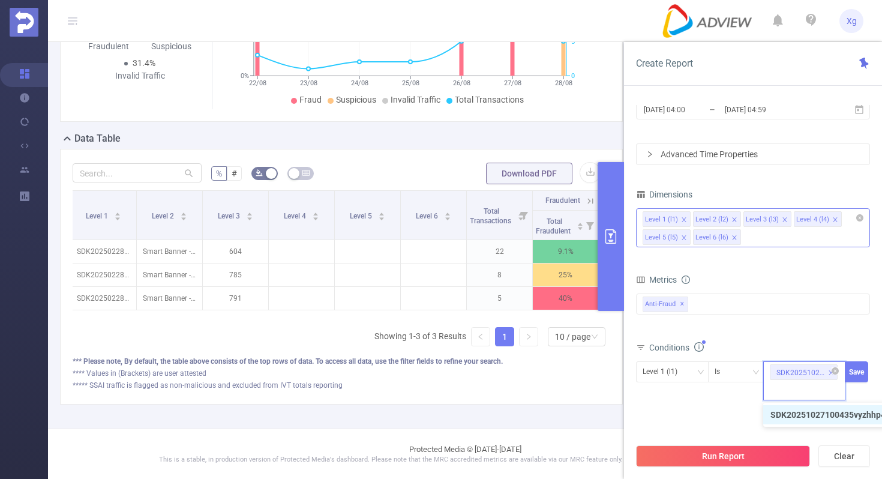
scroll to position [0, 0]
click at [850, 374] on button "Save" at bounding box center [856, 371] width 23 height 21
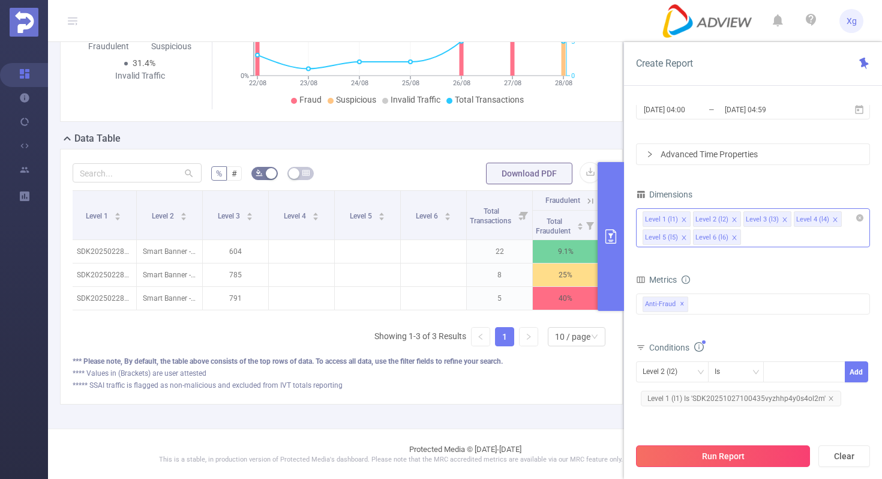
click at [707, 459] on button "Run Report" at bounding box center [723, 456] width 174 height 22
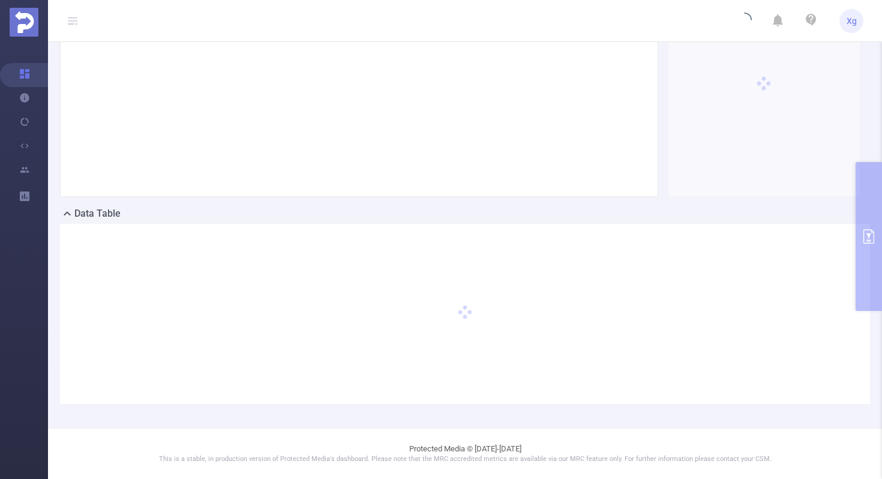
scroll to position [125, 0]
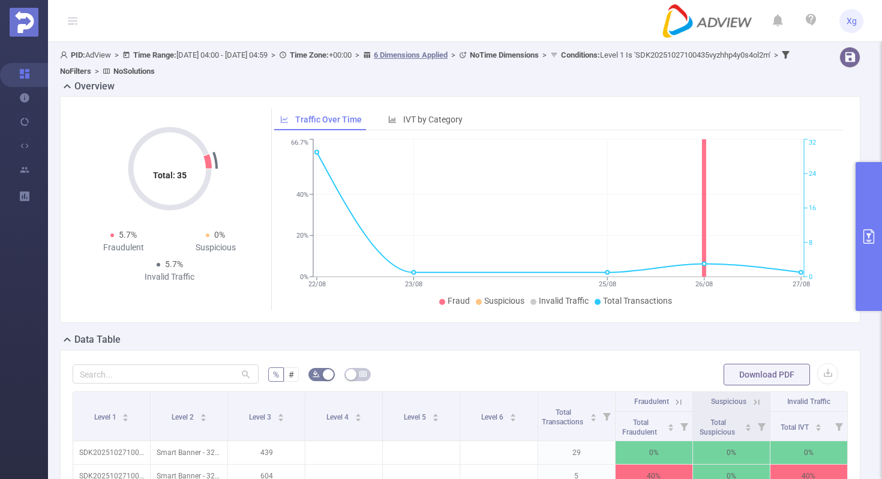
click at [879, 238] on button "primary" at bounding box center [868, 236] width 26 height 149
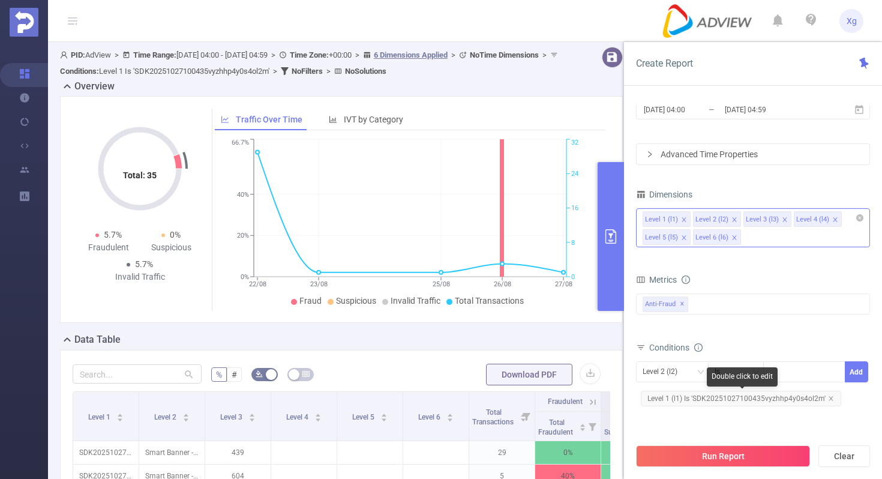
click at [687, 401] on span "Level 1 (l1) Is 'SDK20251027100435vyzhhp4y0s4ol2m'" at bounding box center [741, 399] width 200 height 16
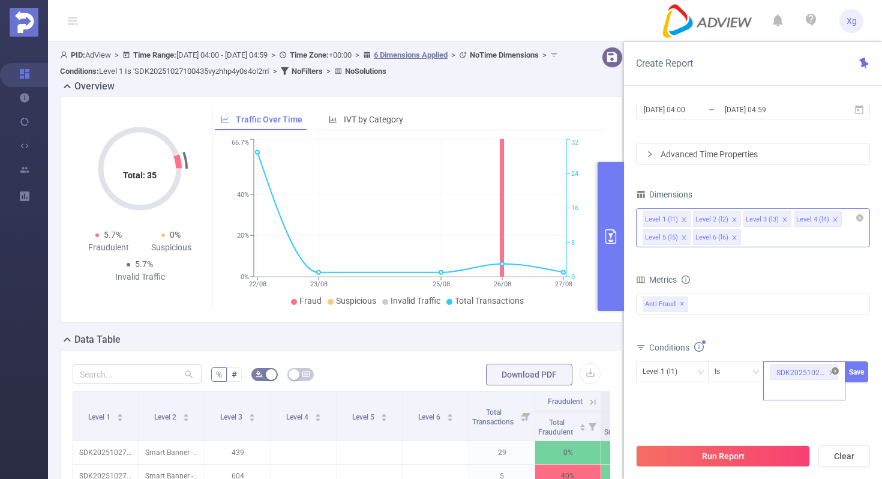
click at [832, 369] on icon "icon: close-circle" at bounding box center [834, 370] width 7 height 7
paste input "SDK20251027100435vyzhhp4y0s4ol2m"
type input "SDK20251027100435vyzhhp4y0s4ol2m"
click at [860, 373] on button "Save" at bounding box center [856, 371] width 23 height 21
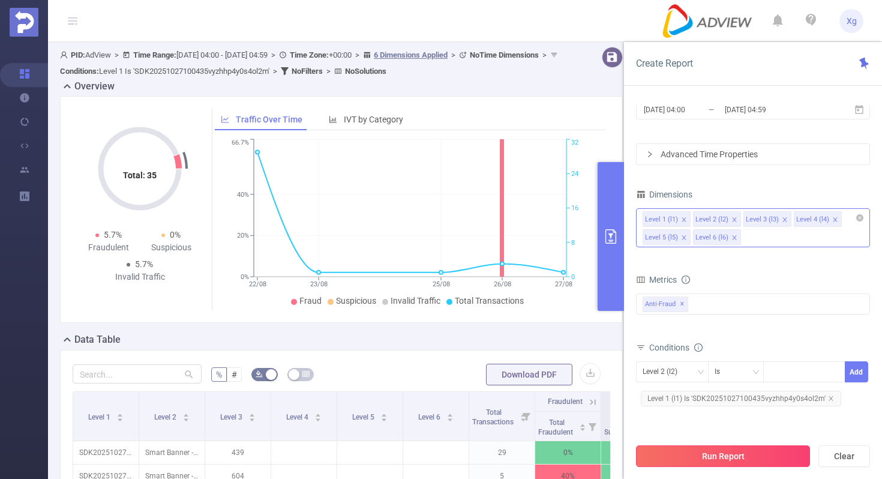
click at [720, 458] on button "Run Report" at bounding box center [723, 456] width 174 height 22
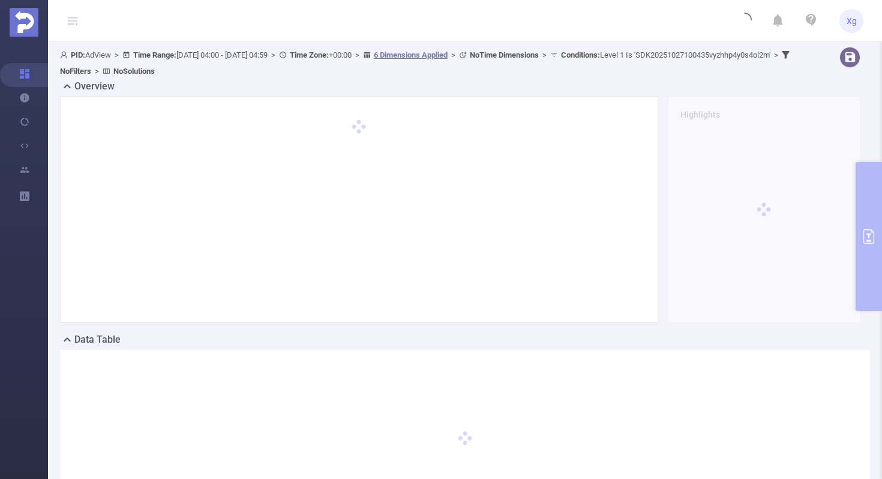
click at [578, 236] on div at bounding box center [359, 210] width 573 height 202
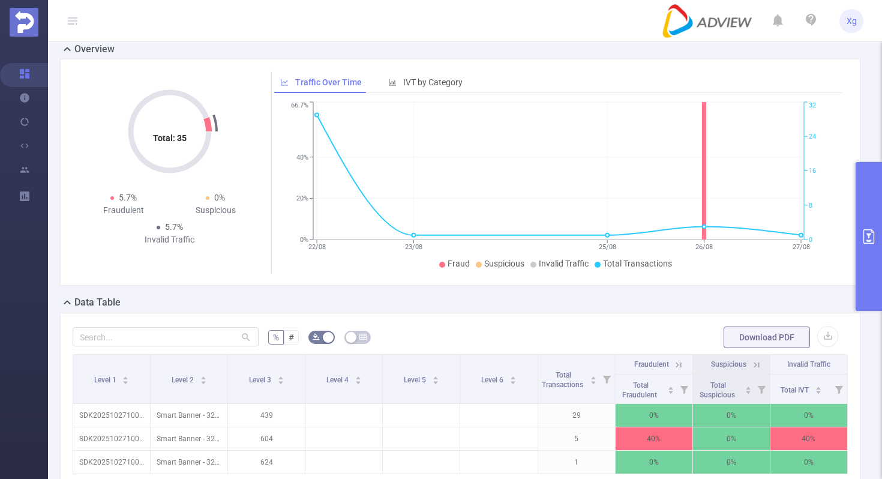
scroll to position [23, 0]
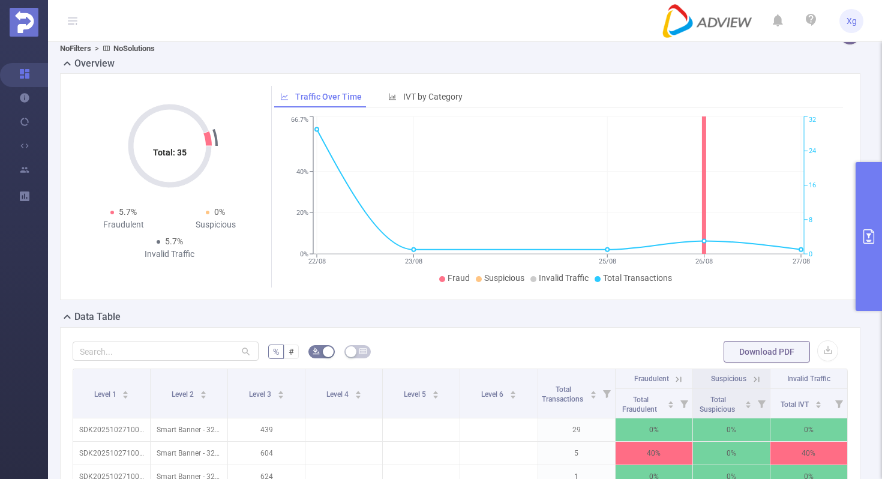
click at [864, 232] on icon "primary" at bounding box center [868, 236] width 14 height 14
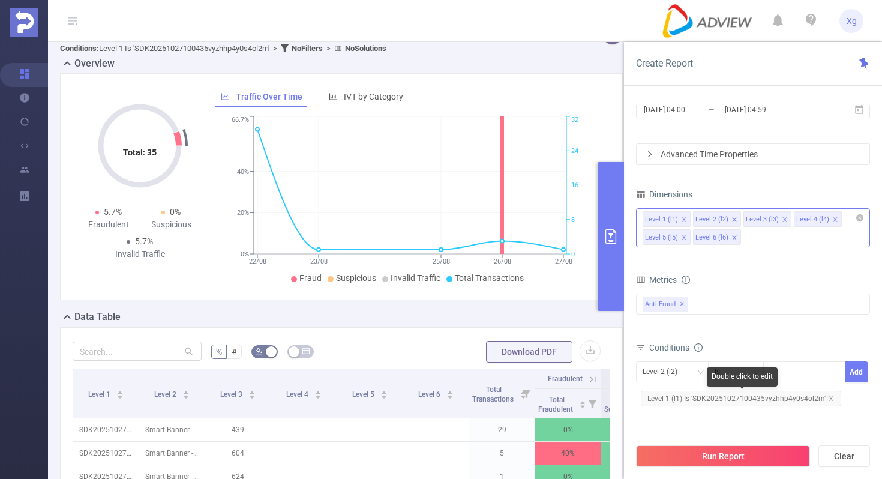
click at [684, 391] on span "Level 1 (l1) Is 'SDK20251027100435vyzhhp4y0s4ol2m'" at bounding box center [741, 399] width 200 height 16
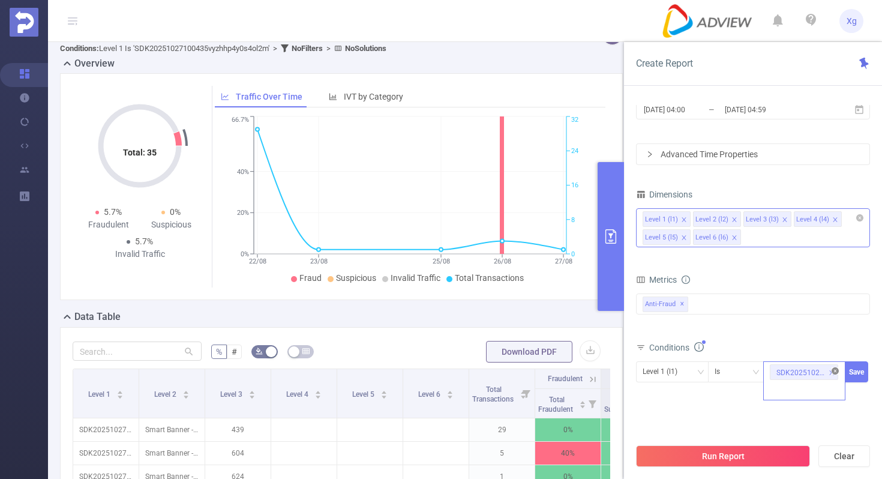
click at [833, 373] on icon "icon: close-circle" at bounding box center [834, 370] width 7 height 7
paste input "SDK2025012801042072642i1y8haod4b"
type input "SDK2025012801042072642i1y8haod4b"
click at [855, 370] on button "Save" at bounding box center [856, 371] width 23 height 21
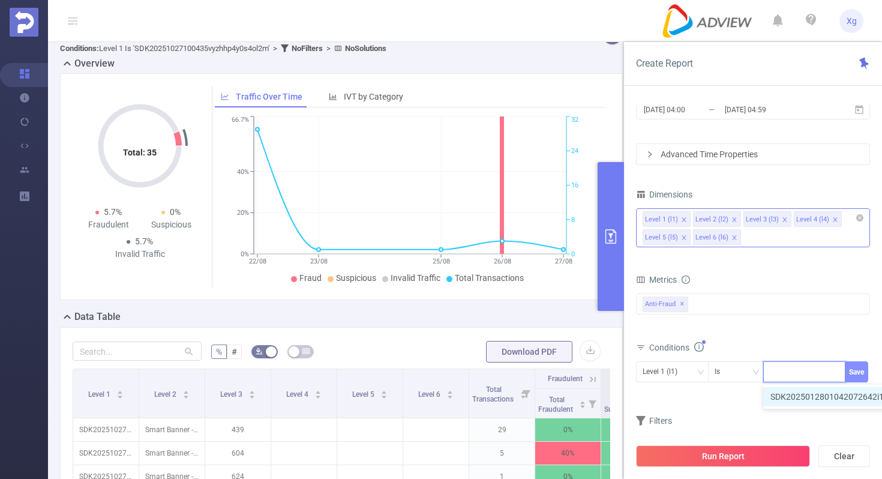
scroll to position [0, 0]
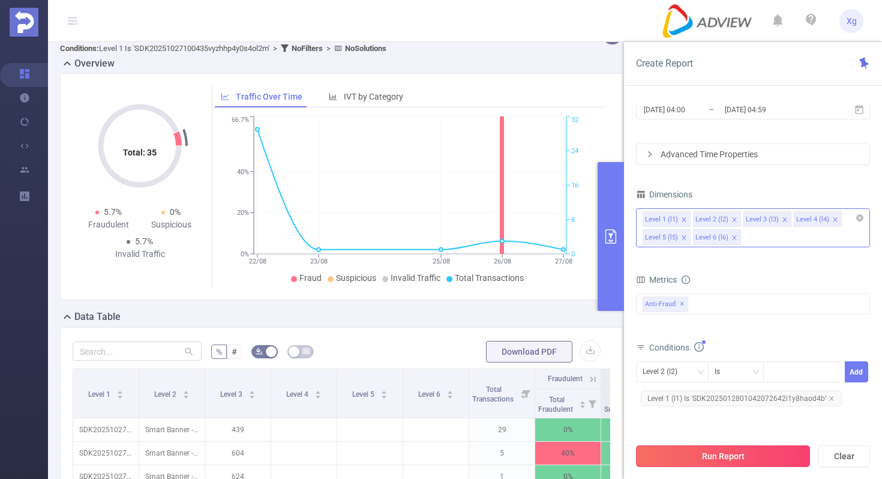
click at [707, 457] on button "Run Report" at bounding box center [723, 456] width 174 height 22
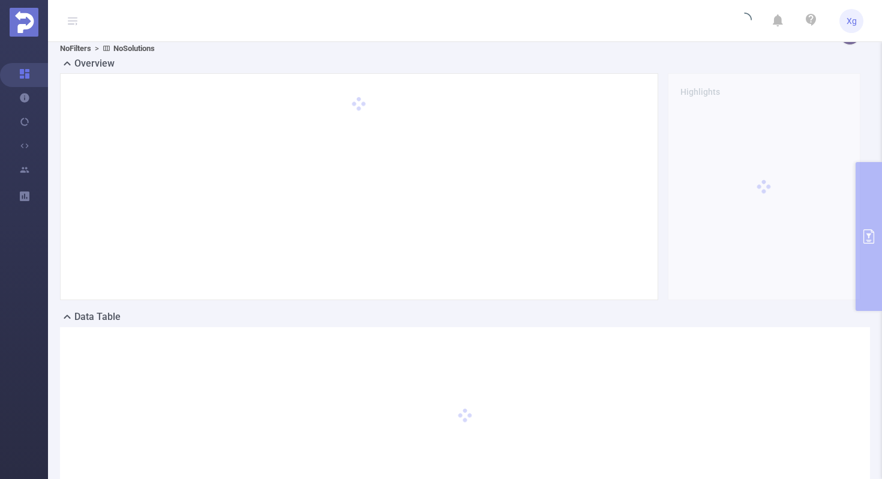
scroll to position [15, 0]
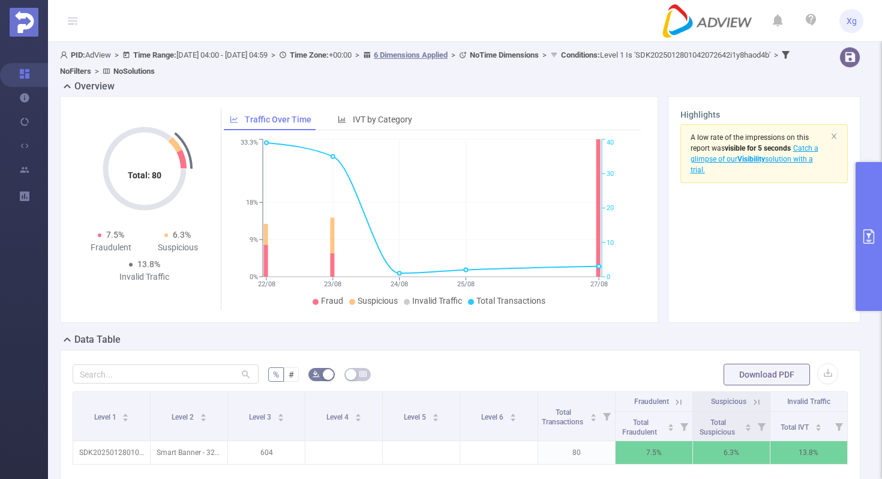
click at [855, 219] on div "Highlights A low rate of the impressions on this report was visible for 5 secon…" at bounding box center [764, 209] width 193 height 227
click at [856, 232] on button "primary" at bounding box center [868, 236] width 26 height 149
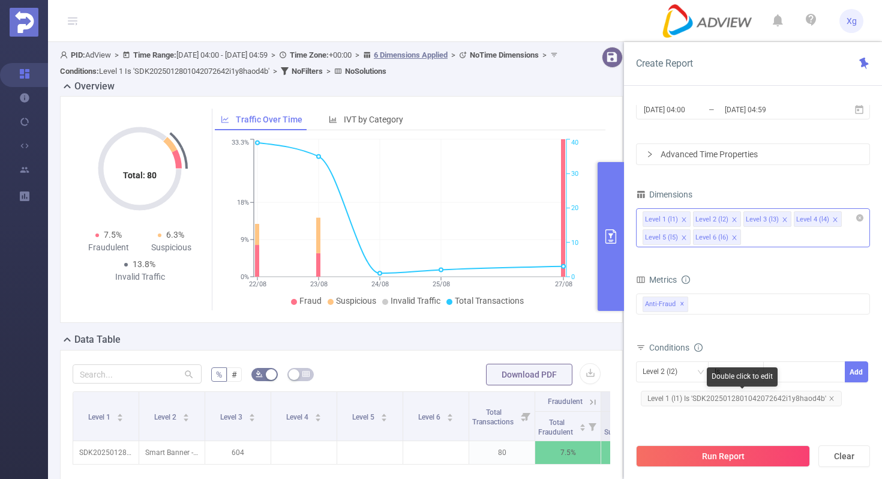
click at [718, 405] on span "Level 1 (l1) Is 'SDK2025012801042072642i1y8haod4b'" at bounding box center [741, 399] width 201 height 16
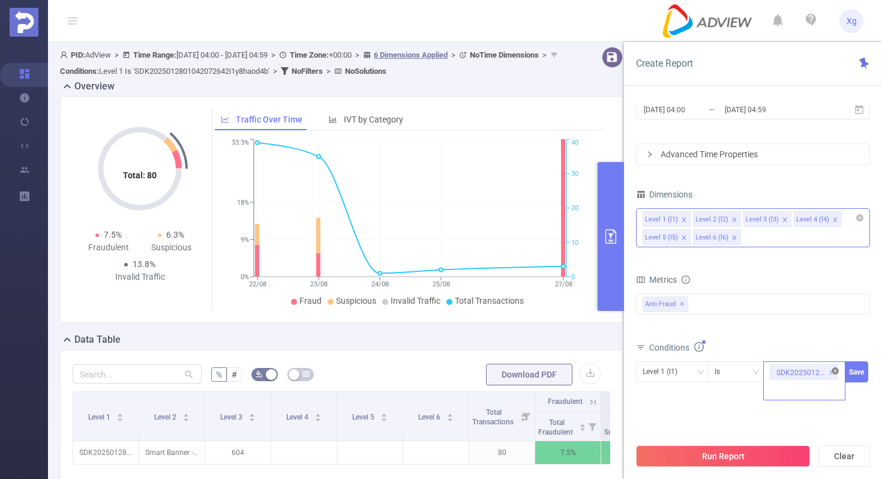
click at [835, 370] on icon "icon: close-circle" at bounding box center [834, 370] width 7 height 7
paste input "SDK2025102710044837jrv0rrw86zcq2"
type input "SDK2025102710044837jrv0rrw86zcq2"
click at [861, 367] on button "Save" at bounding box center [856, 371] width 23 height 21
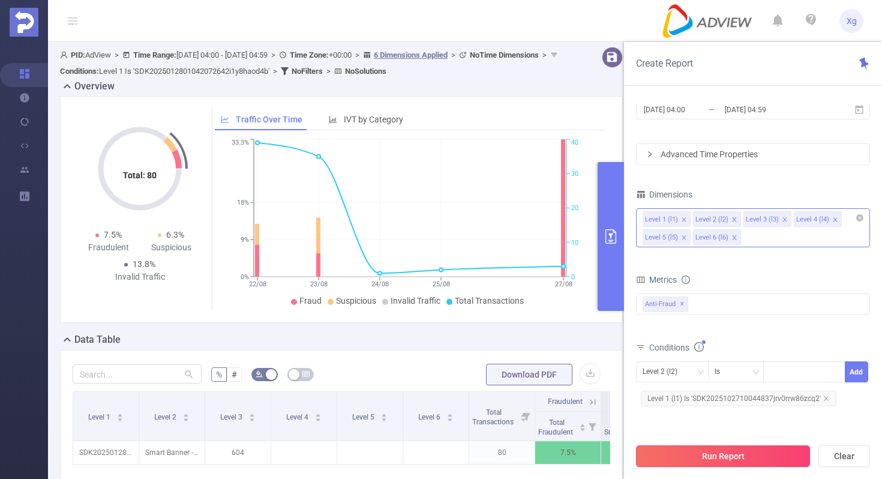
click at [693, 448] on button "Run Report" at bounding box center [723, 456] width 174 height 22
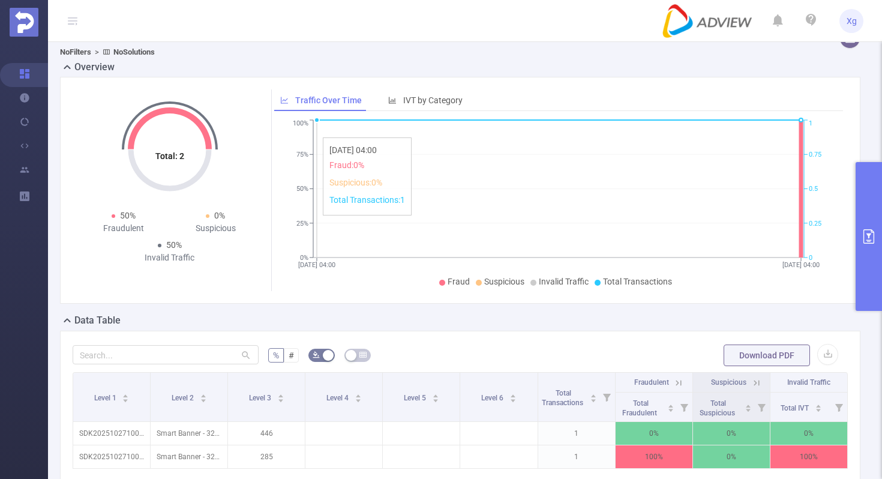
scroll to position [3, 0]
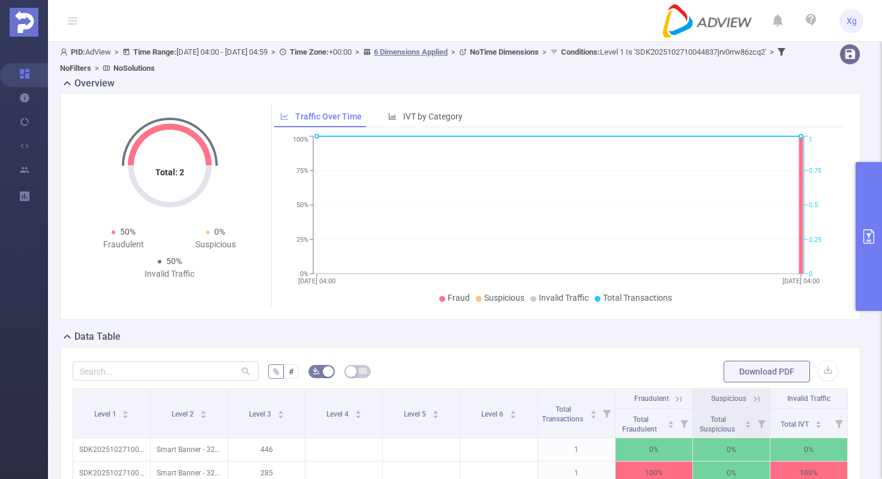
click at [869, 205] on button "primary" at bounding box center [868, 236] width 26 height 149
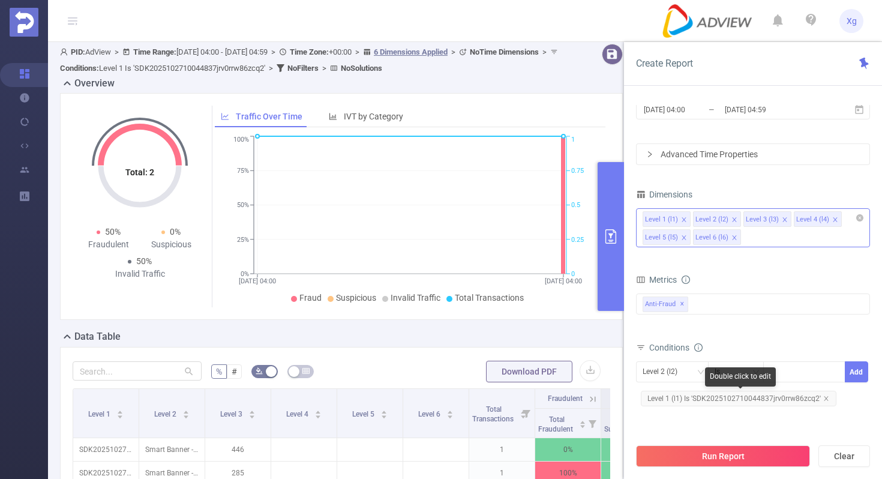
click at [726, 395] on span "Level 1 (l1) Is 'SDK2025102710044837jrv0rrw86zcq2'" at bounding box center [739, 399] width 196 height 16
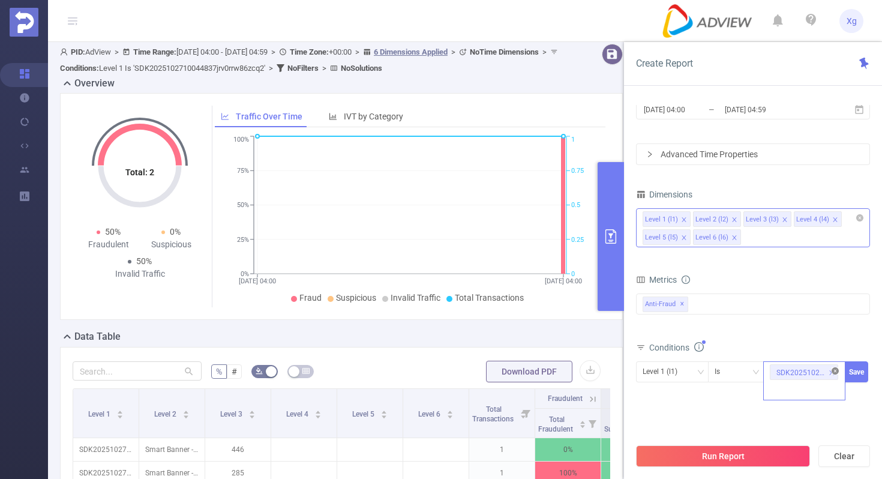
click at [834, 373] on icon "icon: close-circle" at bounding box center [834, 370] width 7 height 7
paste input "SDK20251027100402yitsjhbfs5r3vsh"
type input "SDK20251027100402yitsjhbfs5r3vsh"
click at [852, 369] on button "Save" at bounding box center [856, 371] width 23 height 21
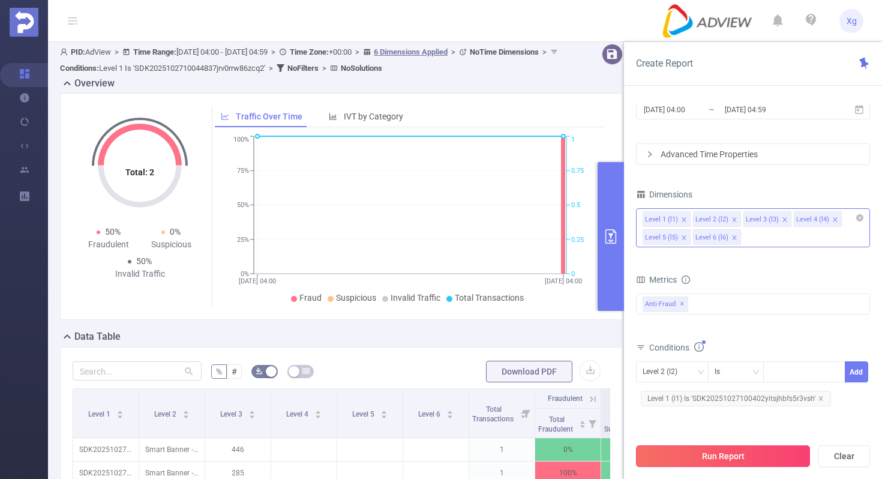
click at [712, 457] on button "Run Report" at bounding box center [723, 456] width 174 height 22
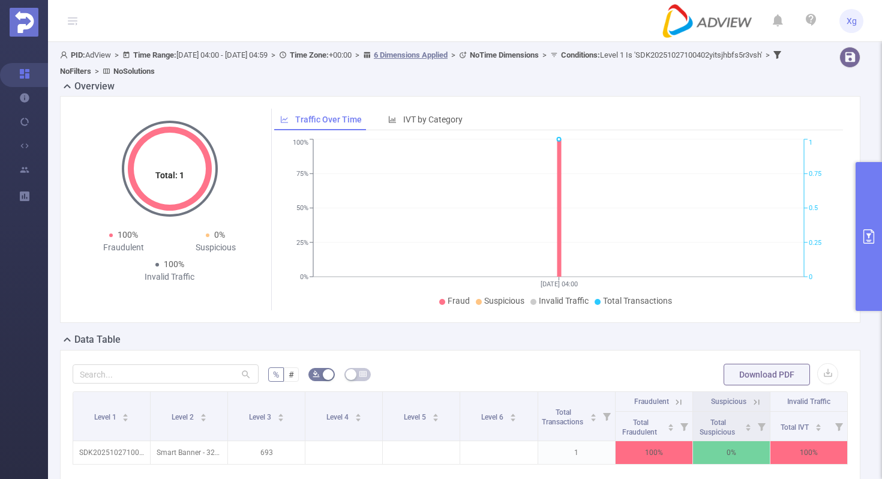
click at [853, 266] on div "Total: 1 Total: 1 100% Fraudulent 0% Suspicious 100% Invalid Traffic Traffic Ov…" at bounding box center [460, 209] width 800 height 227
click at [863, 261] on button "primary" at bounding box center [868, 236] width 26 height 149
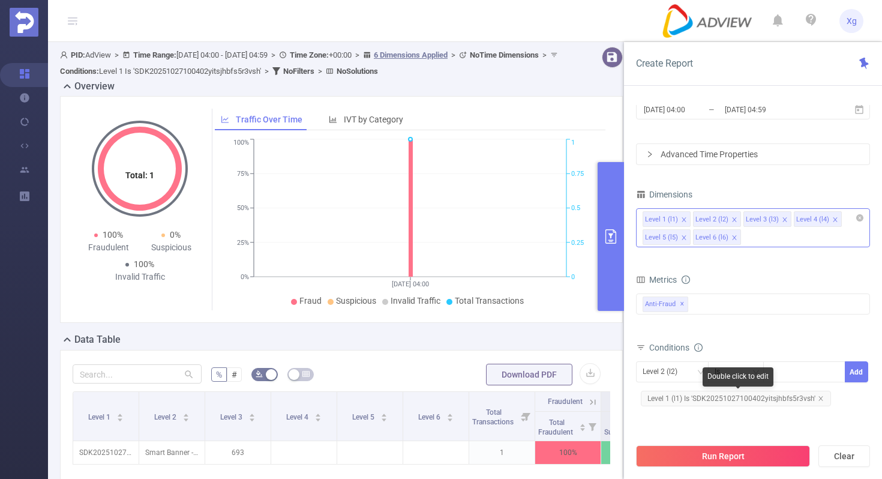
click at [707, 397] on span "Level 1 (l1) Is 'SDK20251027100402yitsjhbfs5r3vsh'" at bounding box center [736, 399] width 190 height 16
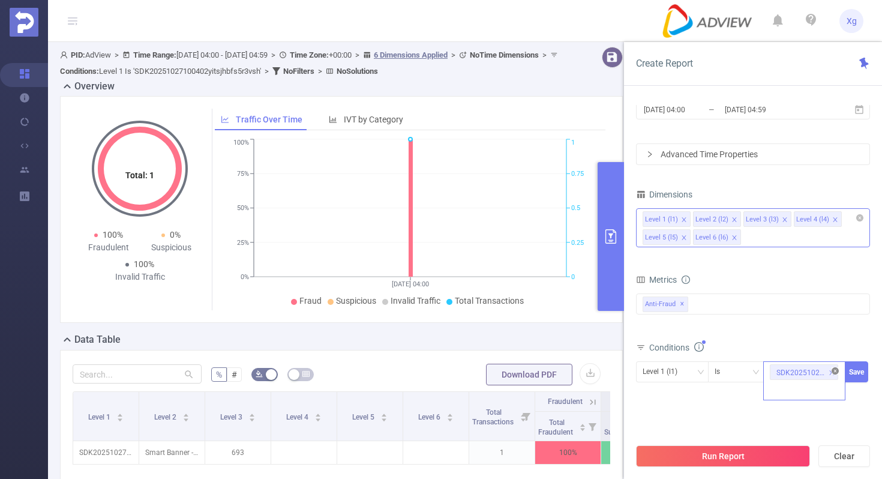
click at [834, 370] on icon "icon: close-circle" at bounding box center [834, 370] width 7 height 7
paste input "SDK20251027100427h7rm2bvwh66bt6v"
type input "SDK20251027100427h7rm2bvwh66bt6v"
click at [861, 374] on button "Save" at bounding box center [856, 371] width 23 height 21
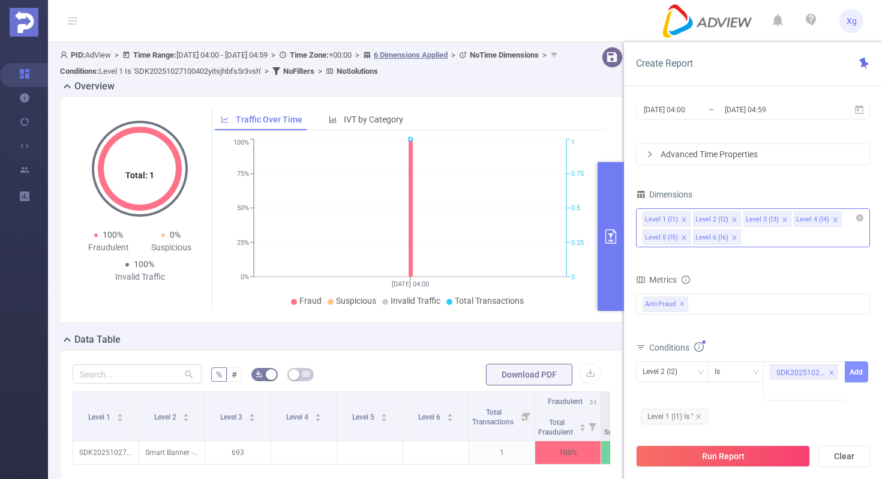
scroll to position [0, 0]
click at [701, 413] on icon "icon: close" at bounding box center [698, 416] width 6 height 6
click at [698, 371] on icon "icon: down" at bounding box center [700, 371] width 7 height 7
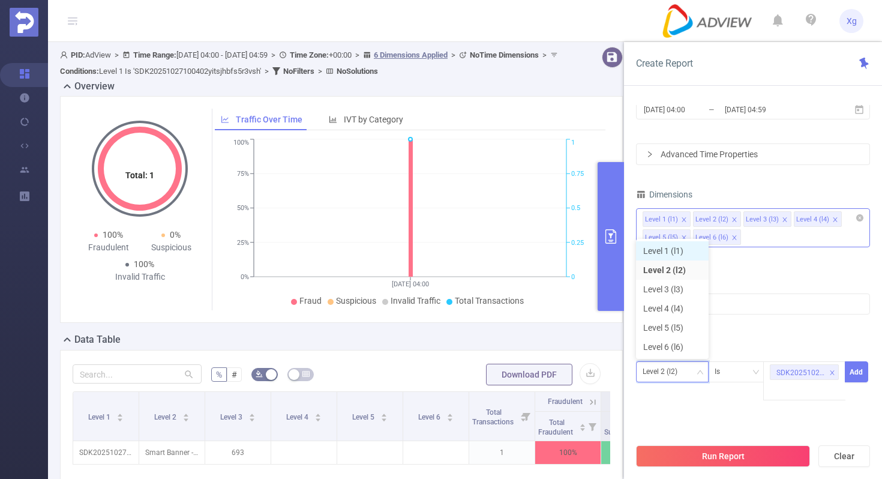
click at [682, 251] on li "Level 1 (l1)" at bounding box center [672, 250] width 73 height 19
click at [863, 380] on button "Add" at bounding box center [856, 371] width 23 height 21
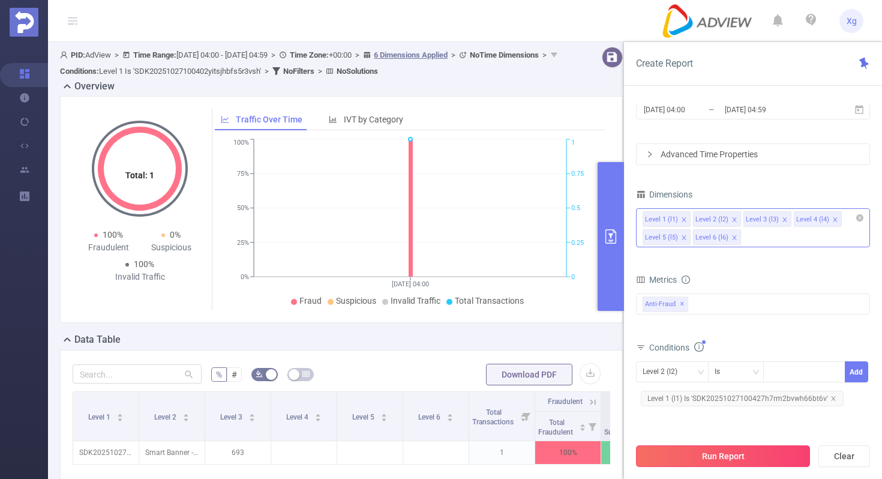
click at [713, 454] on button "Run Report" at bounding box center [723, 456] width 174 height 22
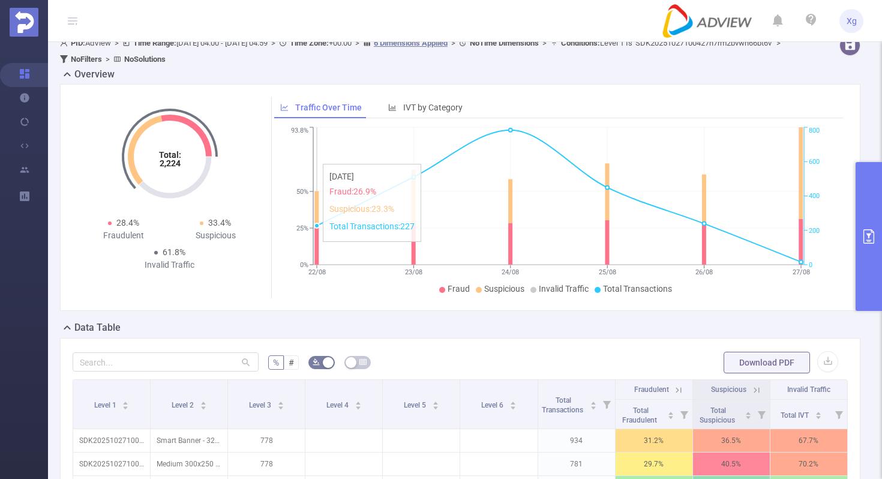
scroll to position [29, 0]
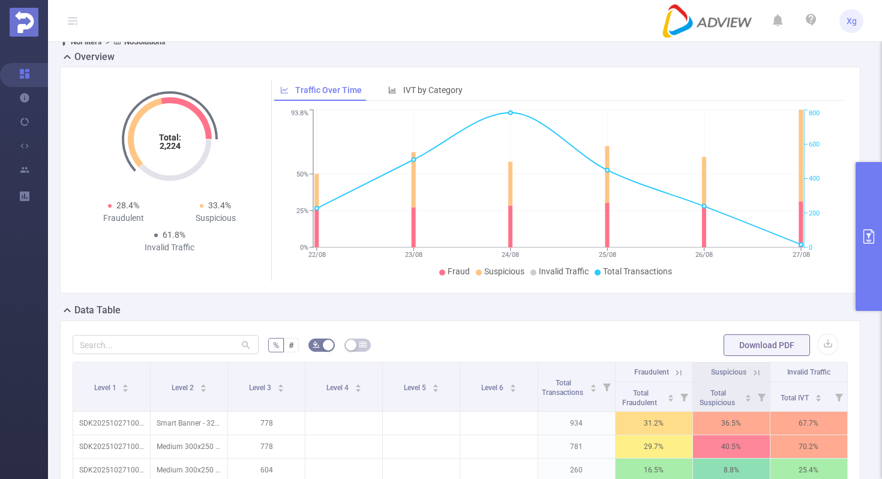
click at [868, 239] on icon "primary" at bounding box center [868, 236] width 14 height 14
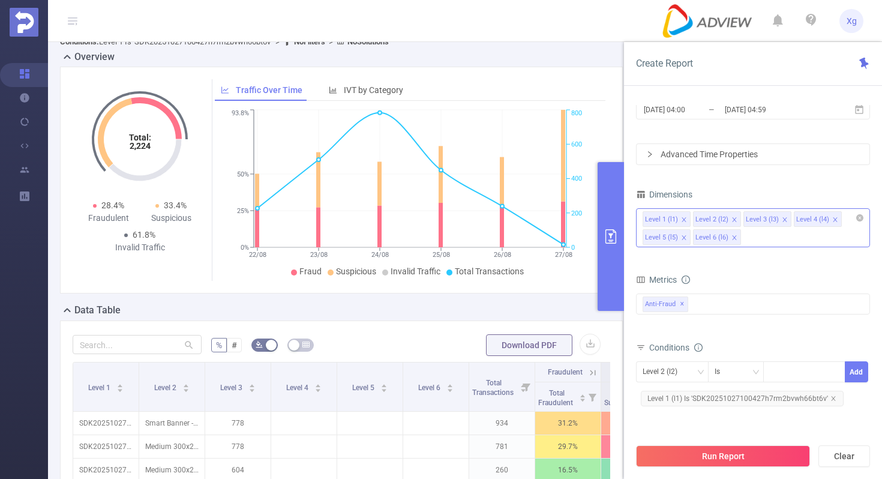
click at [691, 407] on div "Level 1 (l1) Is 'SDK20251027100427h7rm2bvwh66bt6v'" at bounding box center [742, 398] width 212 height 20
click at [696, 404] on span "Level 1 (l1) Is 'SDK20251027100427h7rm2bvwh66bt6v'" at bounding box center [742, 399] width 203 height 16
click at [834, 369] on icon "icon: close-circle" at bounding box center [834, 370] width 7 height 7
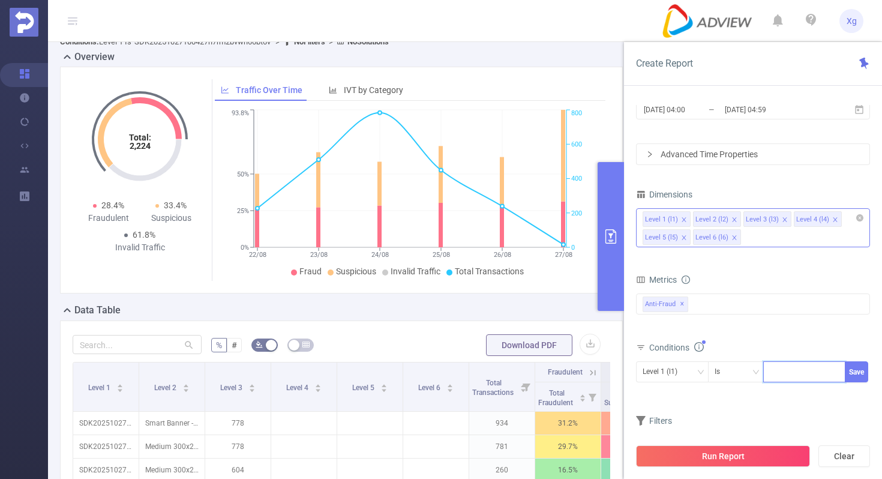
paste input "SDK20251311010619msawiw0sm5q6e9a"
type input "SDK20251311010619msawiw0sm5q6e9a"
click at [849, 370] on button "Save" at bounding box center [856, 371] width 23 height 21
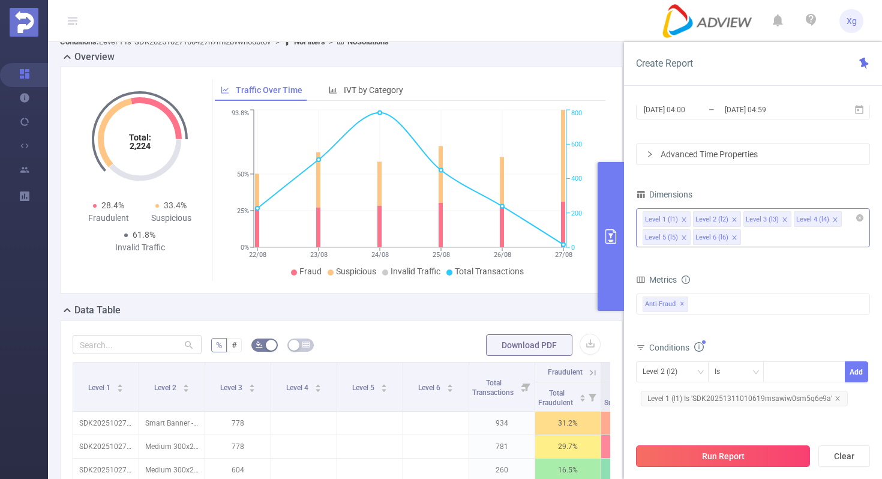
click at [706, 461] on button "Run Report" at bounding box center [723, 456] width 174 height 22
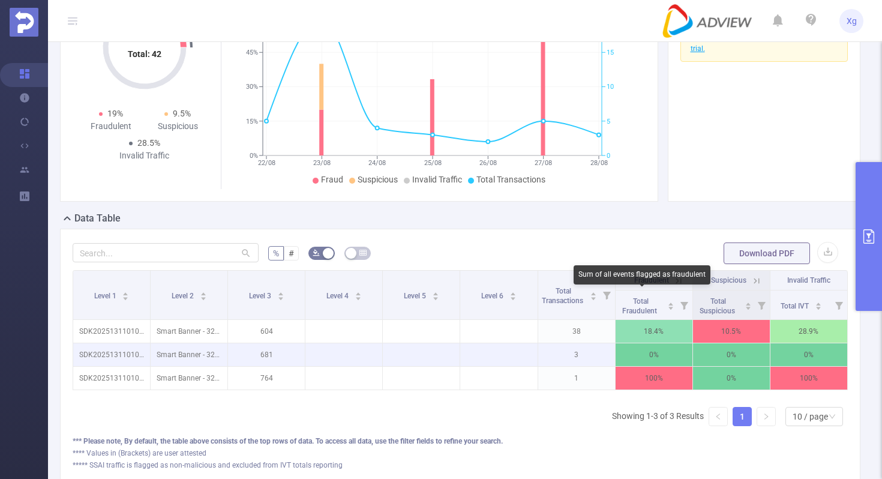
scroll to position [118, 0]
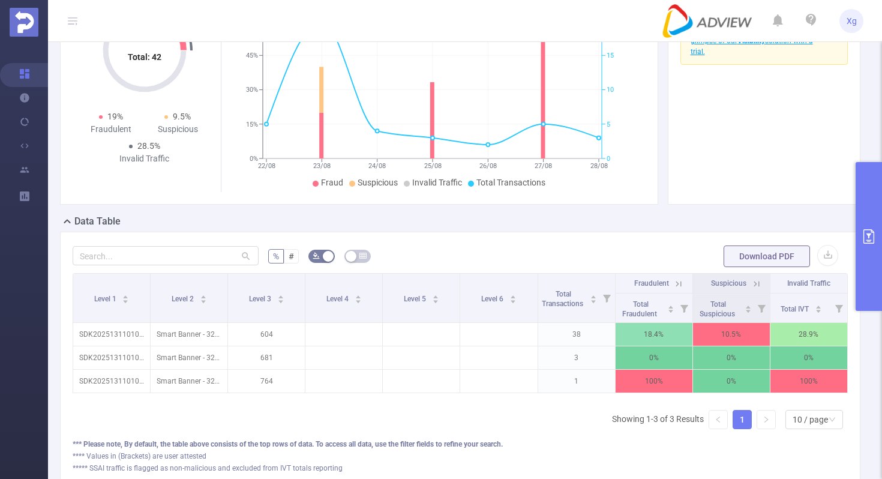
click at [875, 192] on button "primary" at bounding box center [868, 236] width 26 height 149
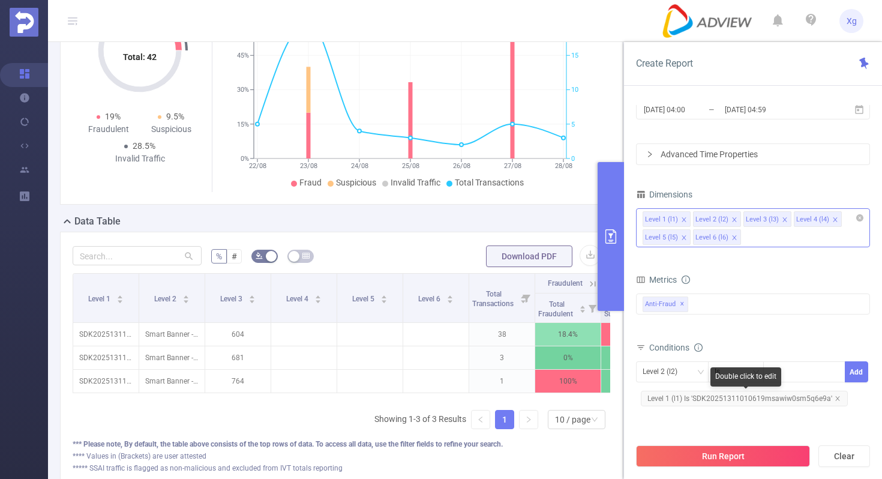
click at [714, 400] on span "Level 1 (l1) Is 'SDK20251311010619msawiw0sm5q6e9a'" at bounding box center [744, 399] width 207 height 16
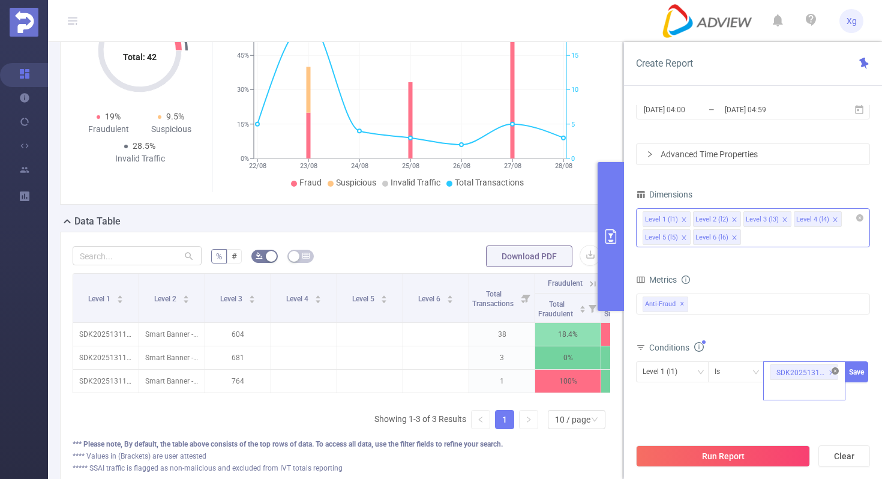
click at [834, 371] on icon "icon: close-circle" at bounding box center [834, 370] width 7 height 7
paste input "SDK20251128110430os7rkf5zncgpv16"
type input "SDK20251128110430os7rkf5zncgpv16"
click at [851, 374] on button "Save" at bounding box center [856, 371] width 23 height 21
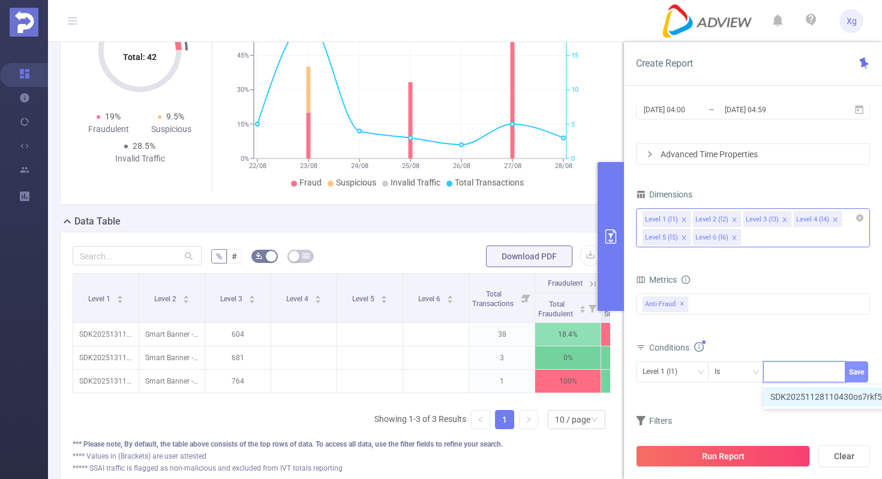
scroll to position [0, 0]
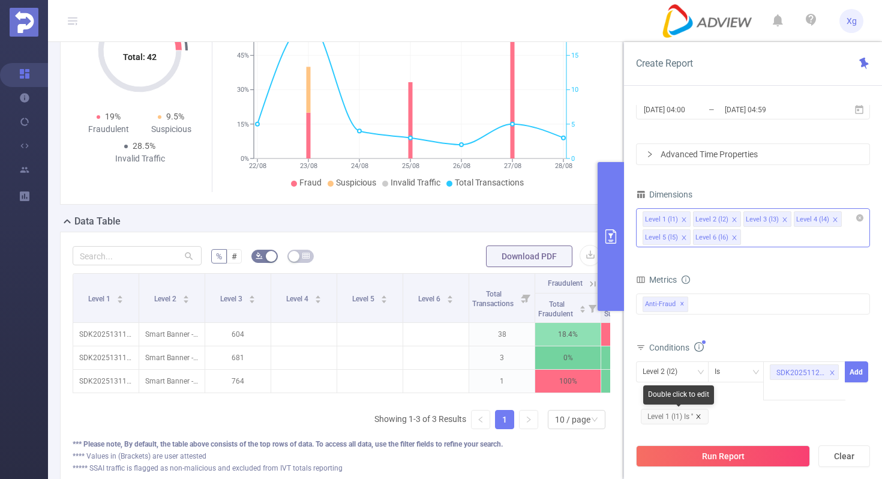
click at [698, 413] on icon "icon: close" at bounding box center [698, 416] width 6 height 6
click at [702, 367] on div "Level 2 (l2)" at bounding box center [672, 371] width 73 height 21
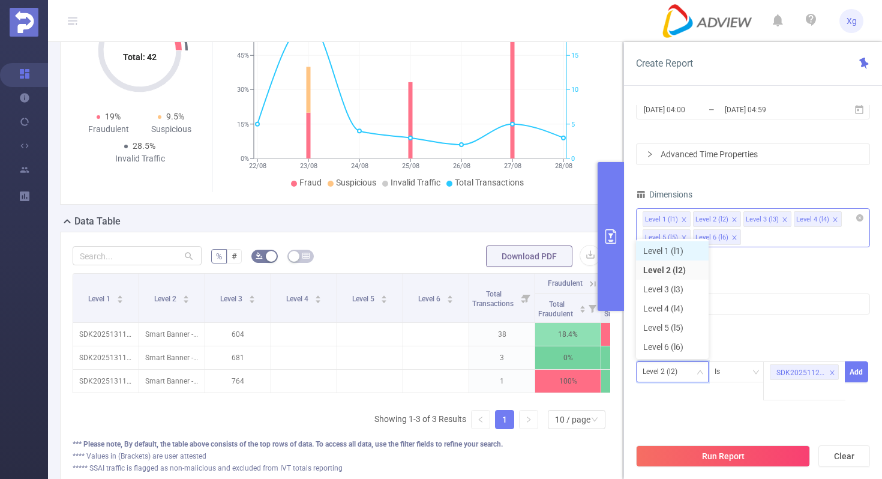
click at [685, 259] on li "Level 1 (l1)" at bounding box center [672, 250] width 73 height 19
click at [862, 377] on button "Add" at bounding box center [856, 371] width 23 height 21
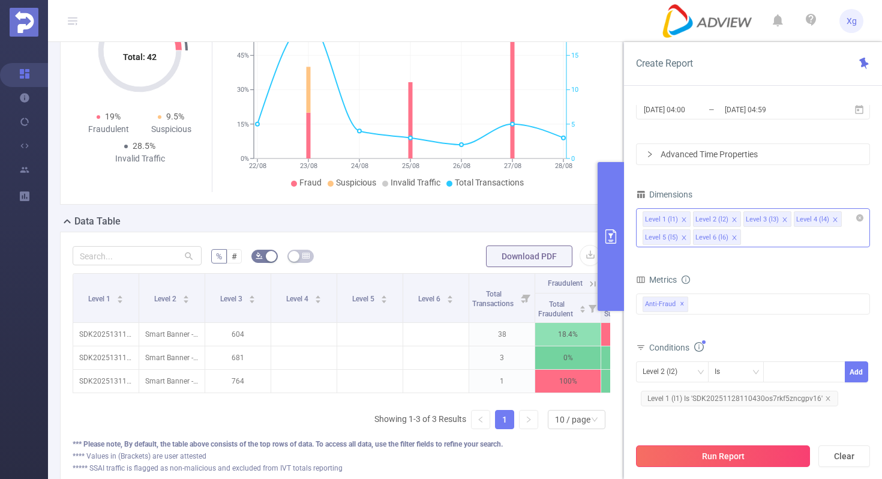
click at [732, 447] on button "Run Report" at bounding box center [723, 456] width 174 height 22
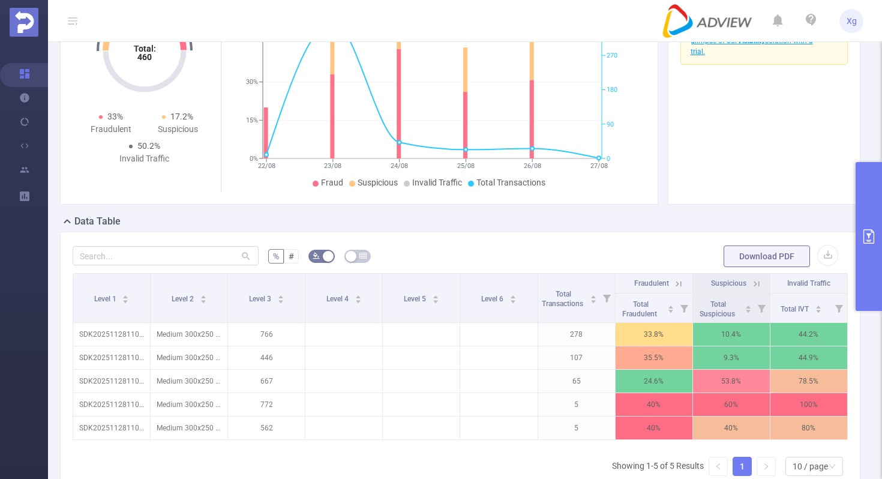
click at [861, 208] on button "primary" at bounding box center [868, 236] width 26 height 149
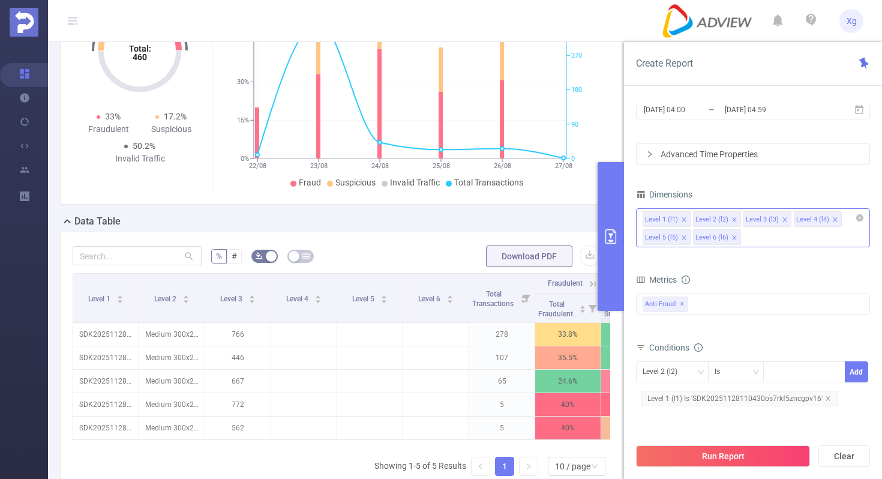
click at [695, 397] on span "Level 1 (l1) Is 'SDK20251128110430os7rkf5zncgpv16'" at bounding box center [739, 399] width 197 height 16
click at [834, 371] on icon "icon: close-circle" at bounding box center [834, 370] width 7 height 7
paste input "SDK20250228020459flx0rcxjctsxqgz"
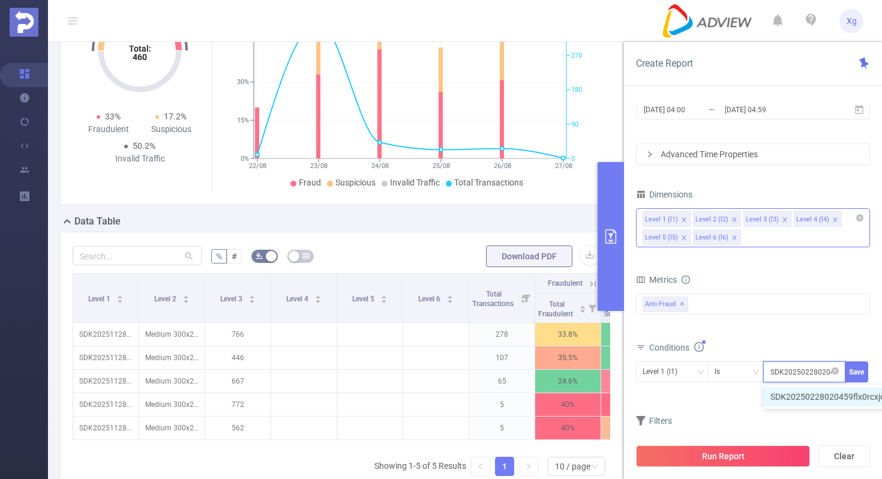
scroll to position [0, 50]
type input "SDK20250228020459flx0rcxjctsxqgz"
click at [854, 367] on button "Save" at bounding box center [856, 371] width 23 height 21
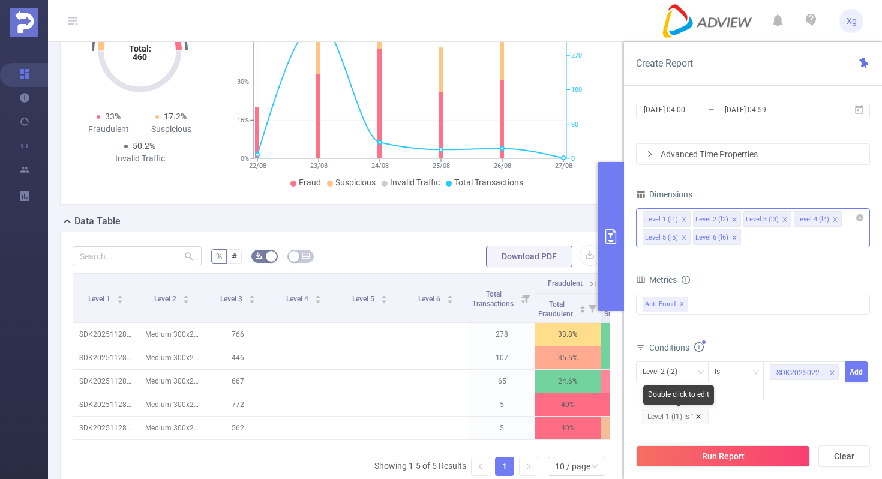
click at [701, 416] on icon "icon: close" at bounding box center [698, 416] width 6 height 6
click at [703, 370] on icon "icon: down" at bounding box center [700, 372] width 6 height 4
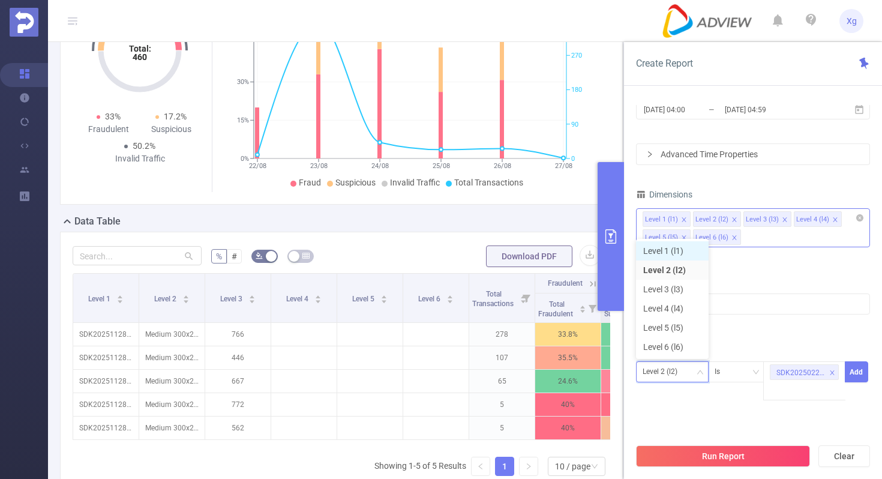
click at [683, 257] on li "Level 1 (l1)" at bounding box center [672, 250] width 73 height 19
click at [861, 371] on button "Add" at bounding box center [856, 371] width 23 height 21
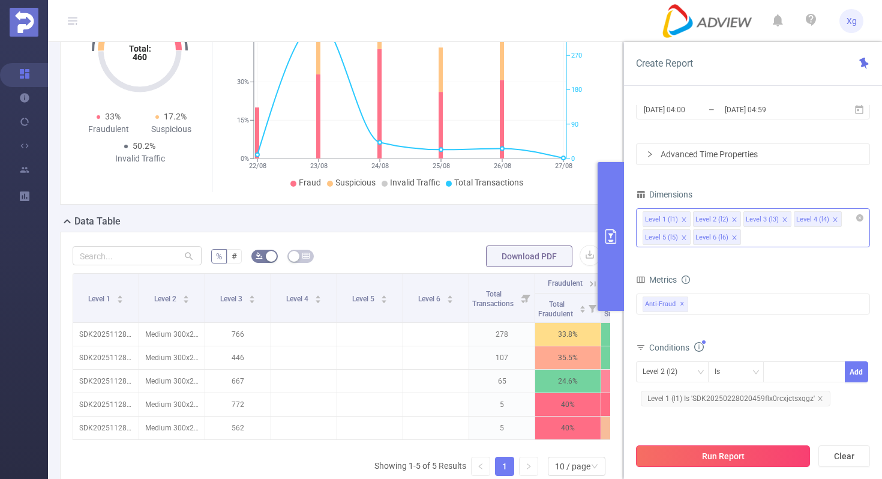
click at [727, 458] on button "Run Report" at bounding box center [723, 456] width 174 height 22
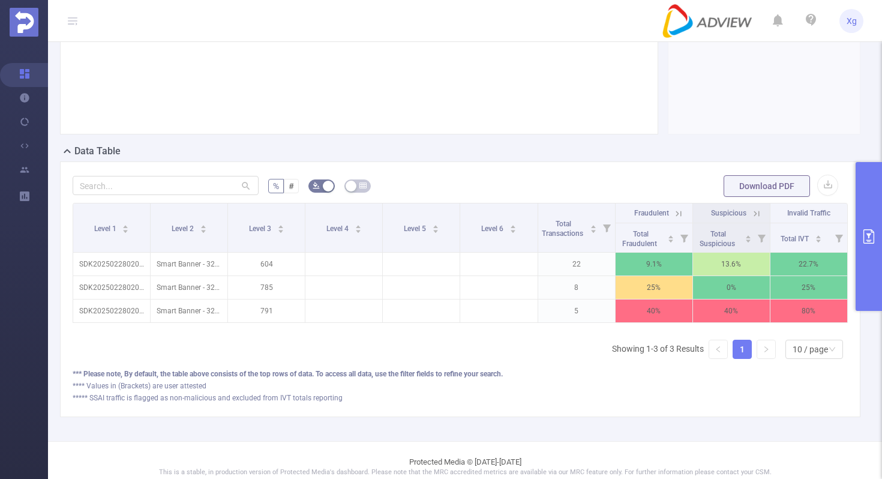
scroll to position [185, 0]
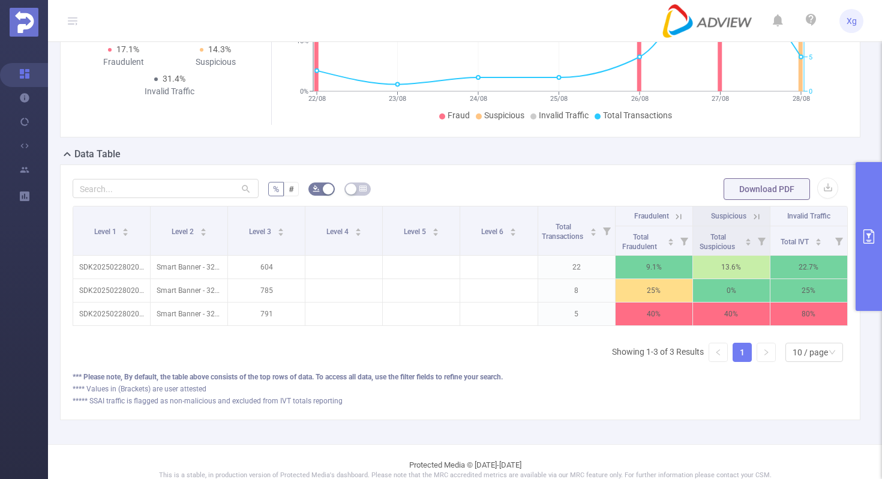
click at [871, 223] on button "primary" at bounding box center [868, 236] width 26 height 149
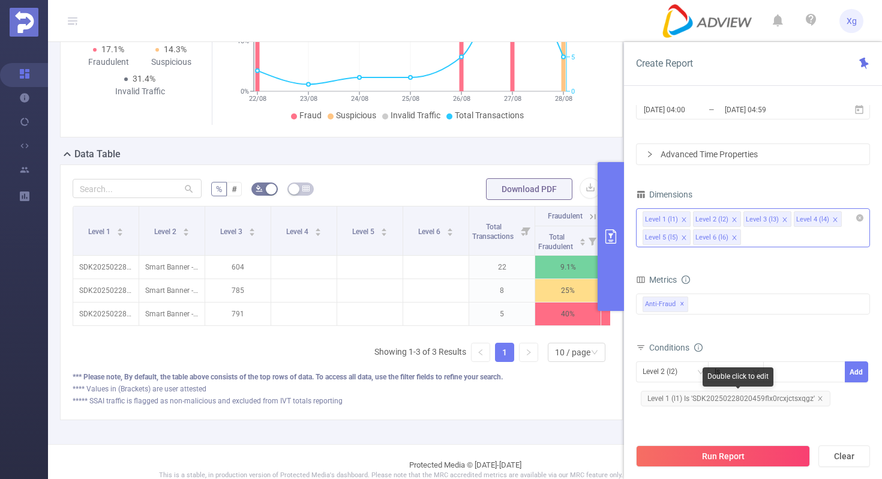
click at [700, 399] on span "Level 1 (l1) Is 'SDK20250228020459flx0rcxjctsxqgz'" at bounding box center [736, 399] width 190 height 16
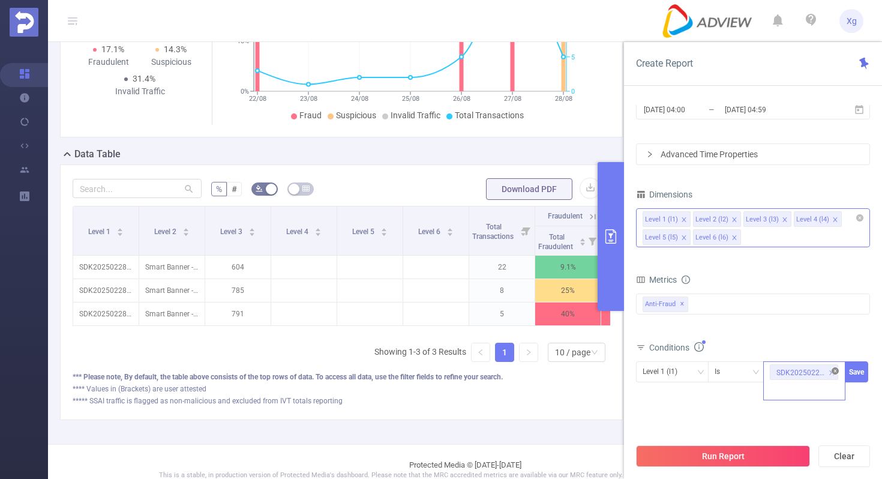
click at [836, 370] on icon "icon: close-circle" at bounding box center [834, 370] width 7 height 7
paste input "SDK20251027100410dag211d7g68il40"
type input "SDK20251027100410dag211d7g68il40"
click at [853, 369] on button "Save" at bounding box center [856, 371] width 23 height 21
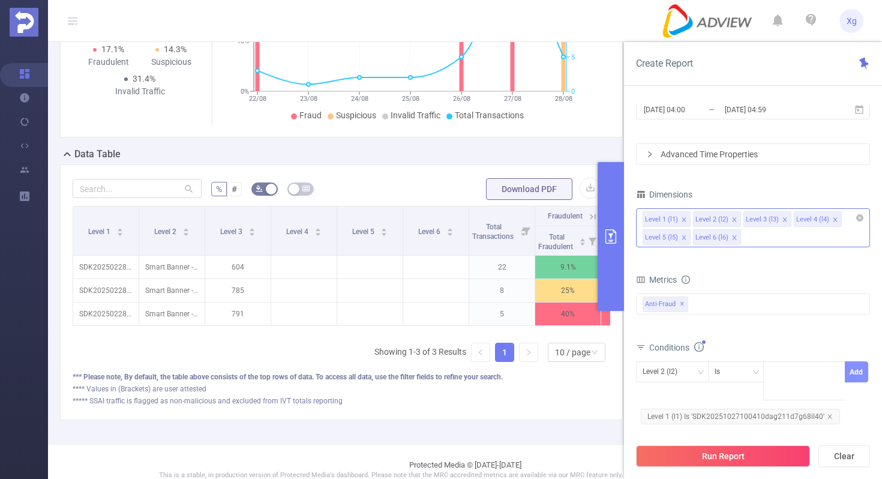
scroll to position [0, 0]
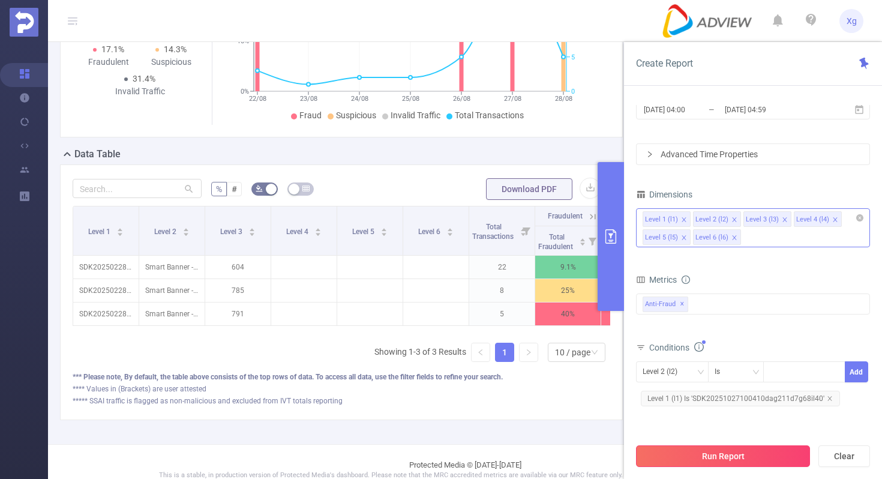
click at [687, 457] on button "Run Report" at bounding box center [723, 456] width 174 height 22
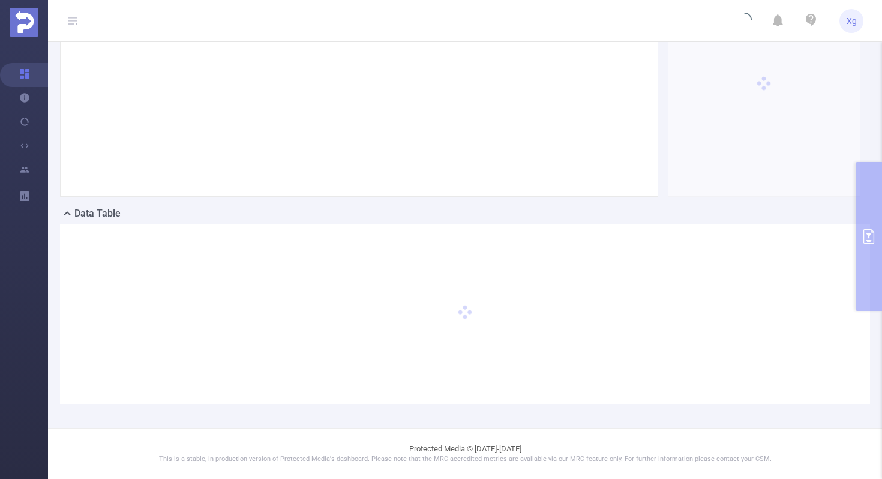
scroll to position [125, 0]
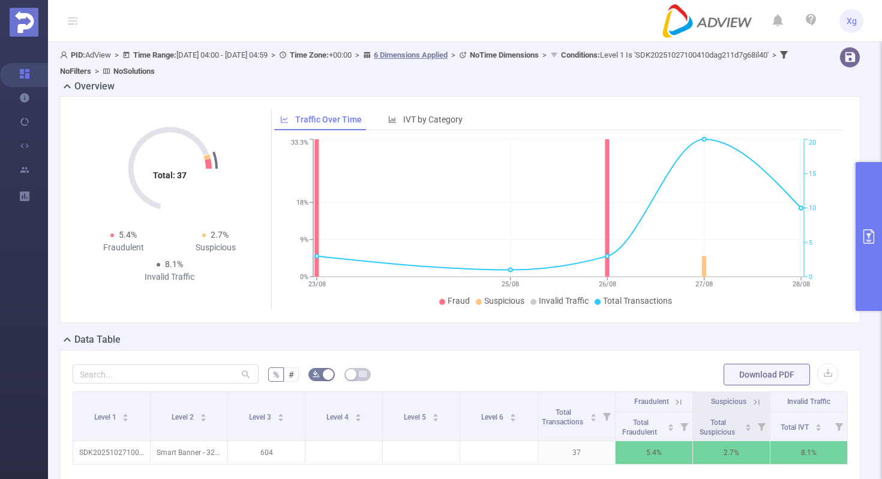
click at [881, 223] on button "primary" at bounding box center [868, 236] width 26 height 149
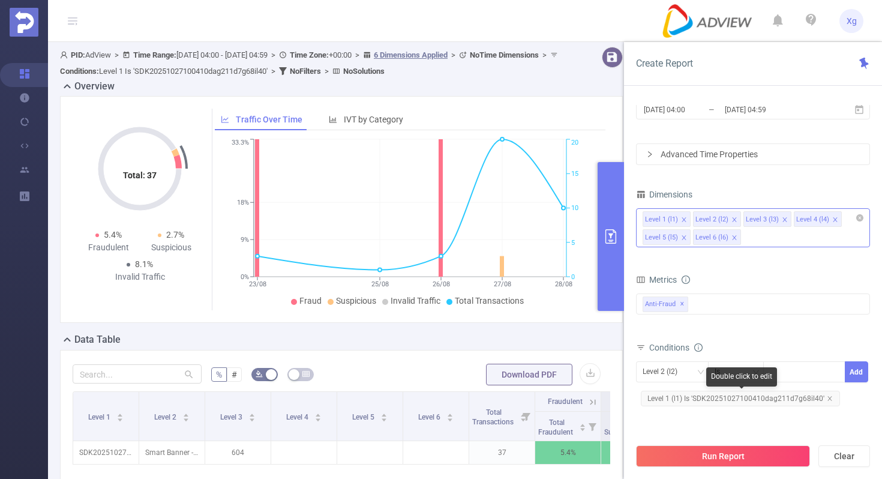
click at [710, 404] on span "Level 1 (l1) Is 'SDK20251027100410dag211d7g68il40'" at bounding box center [740, 399] width 199 height 16
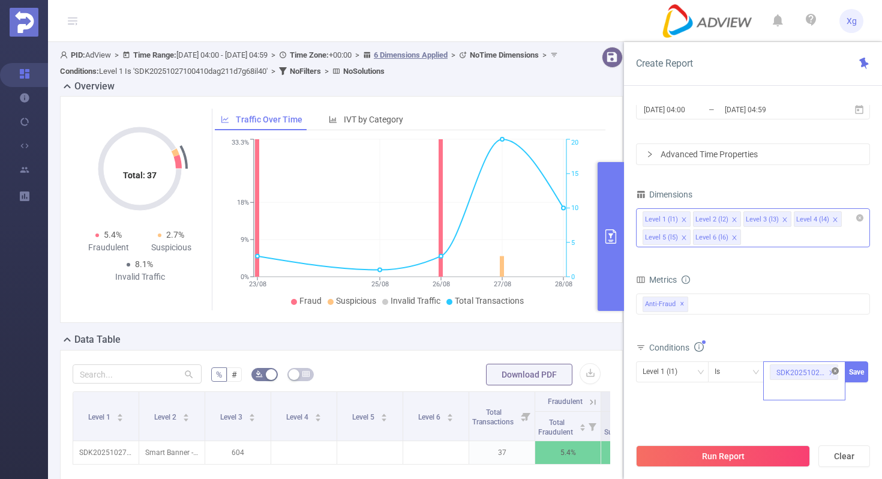
click at [834, 371] on icon "icon: close-circle" at bounding box center [834, 370] width 7 height 7
click at [777, 374] on div at bounding box center [804, 372] width 69 height 20
paste input "SDK20251027100435vyzhhp4y0s4ol2m"
type input "SDK20251027100435vyzhhp4y0s4ol2m"
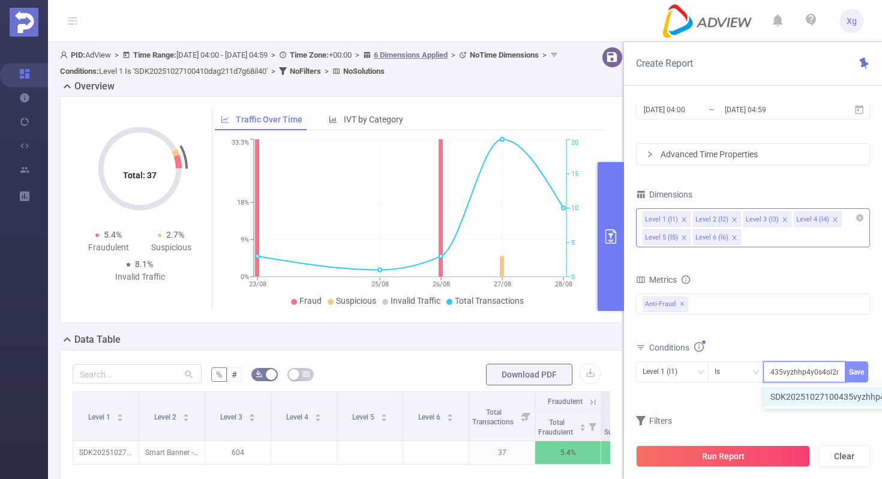
click at [864, 371] on button "Save" at bounding box center [856, 371] width 23 height 21
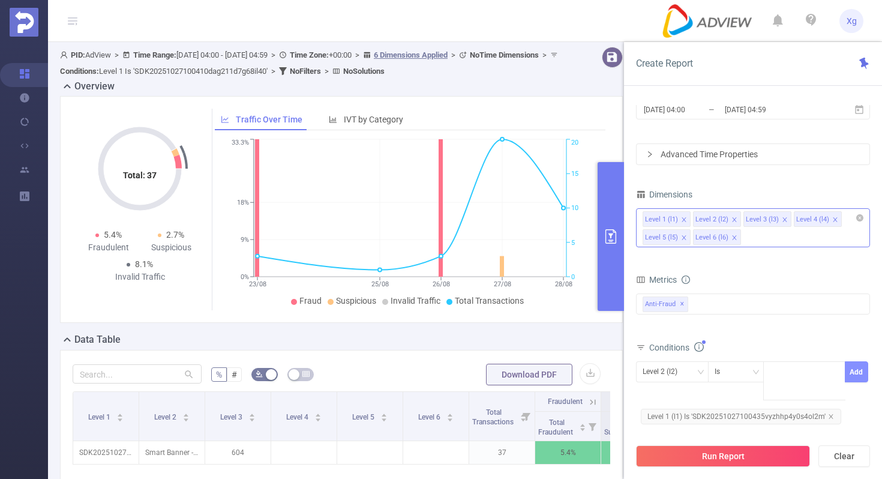
scroll to position [0, 0]
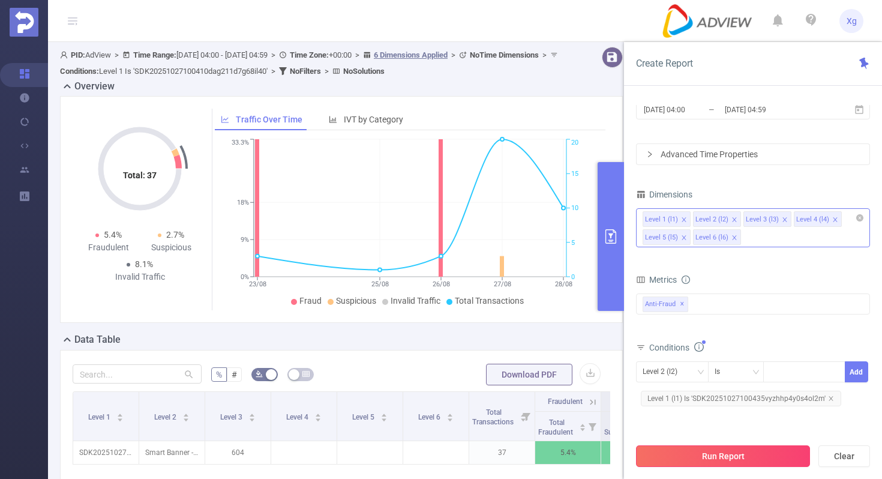
click at [710, 457] on button "Run Report" at bounding box center [723, 456] width 174 height 22
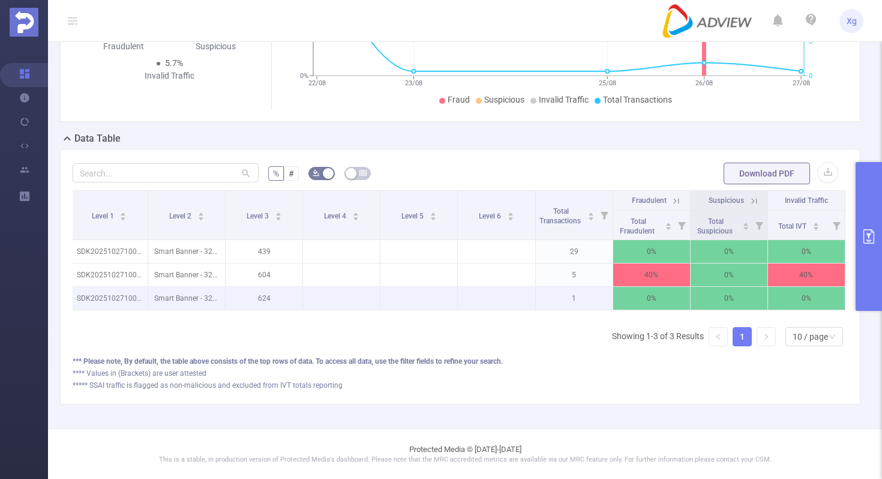
scroll to position [184, 0]
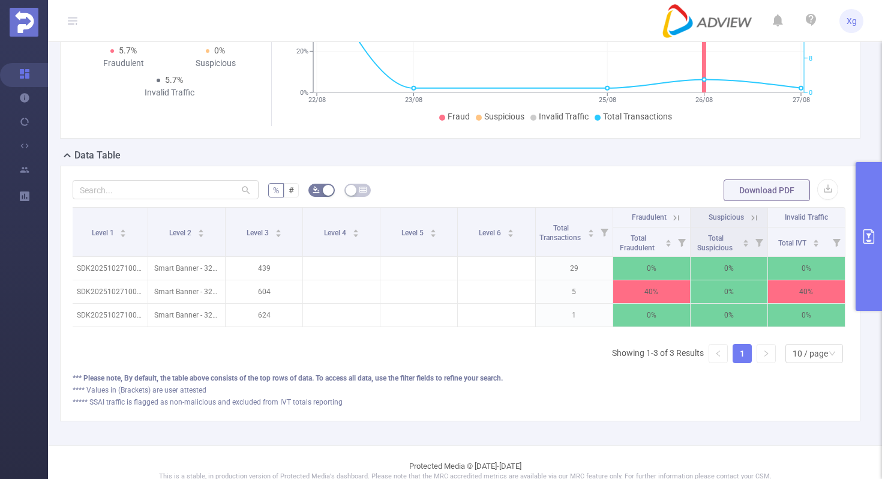
click at [871, 249] on button "primary" at bounding box center [868, 236] width 26 height 149
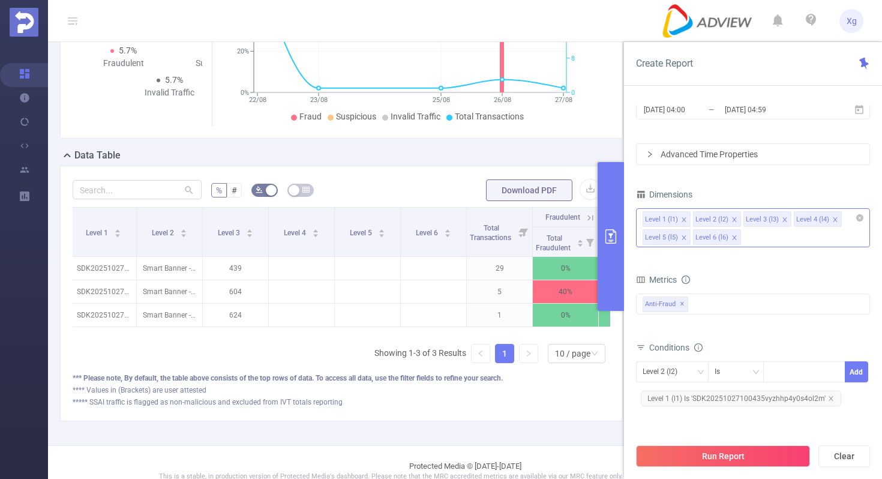
click at [870, 249] on div "Level 1 (l1) Level 2 (l2) Level 3 (l3) Level 4 (l4) Level 5 (l5) Level 6 (l6)" at bounding box center [753, 229] width 234 height 46
click at [670, 398] on span "Level 1 (l1) Is 'SDK20251027100435vyzhhp4y0s4ol2m'" at bounding box center [741, 399] width 200 height 16
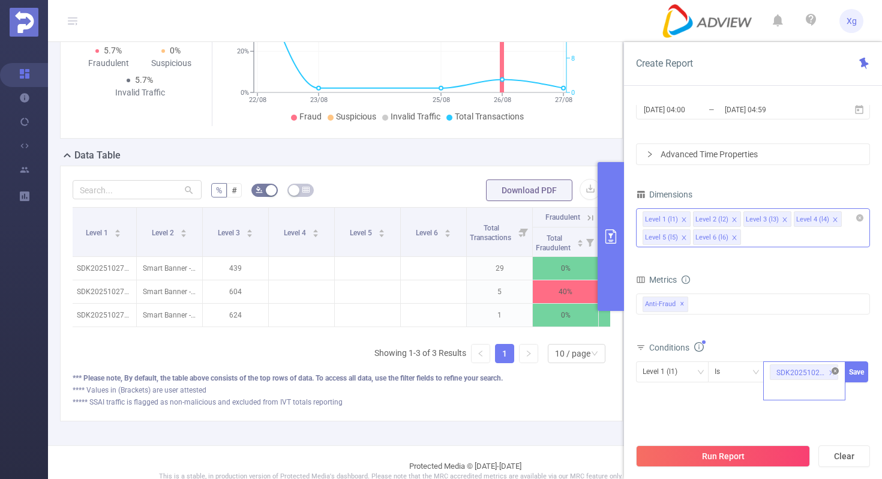
click at [836, 372] on icon "icon: close-circle" at bounding box center [834, 370] width 7 height 7
paste input "SDK2025012801042072642i1y8haod4b"
type input "SDK2025012801042072642i1y8haod4b"
click at [860, 367] on button "Save" at bounding box center [856, 371] width 23 height 21
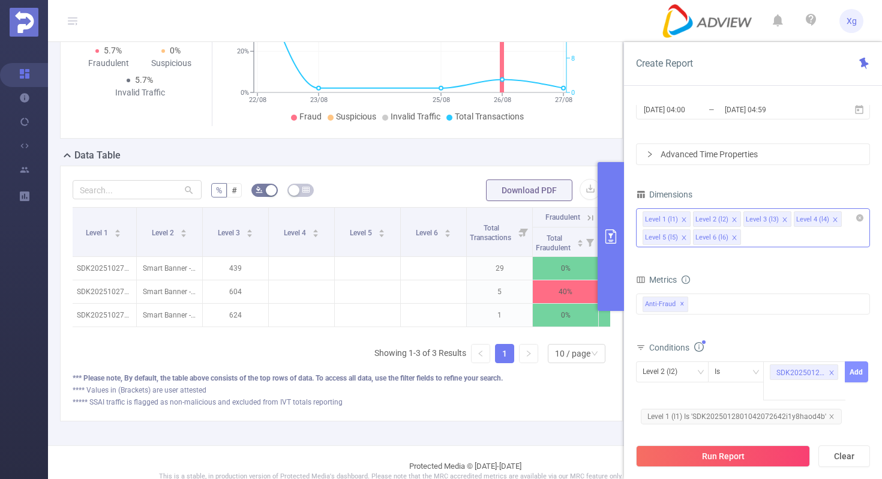
scroll to position [0, 0]
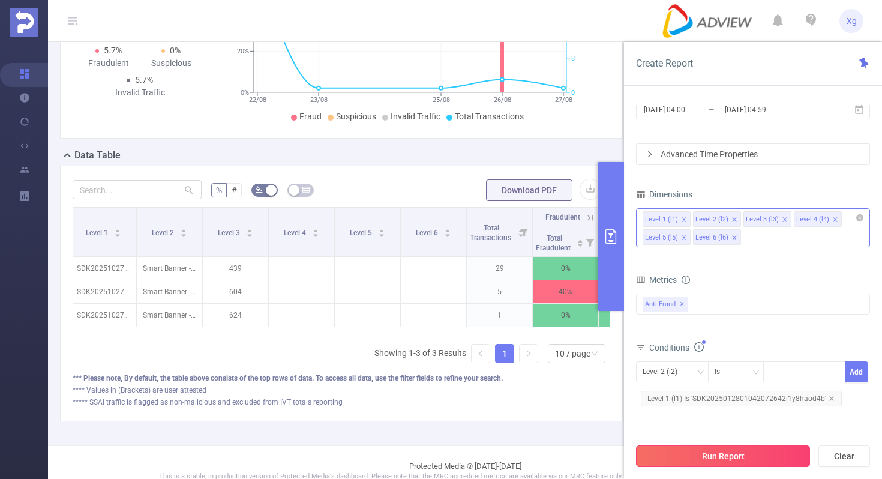
click at [746, 454] on button "Run Report" at bounding box center [723, 456] width 174 height 22
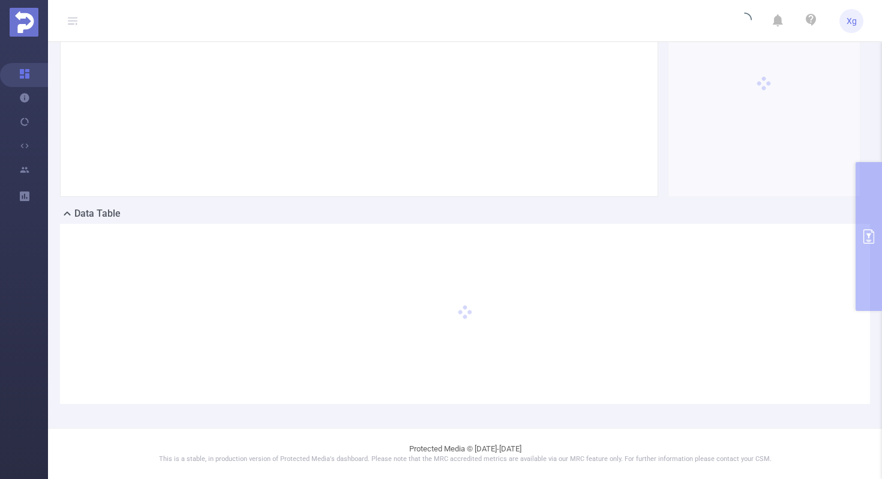
scroll to position [125, 0]
